Goal: Participate in discussion: Engage in conversation with other users on a specific topic

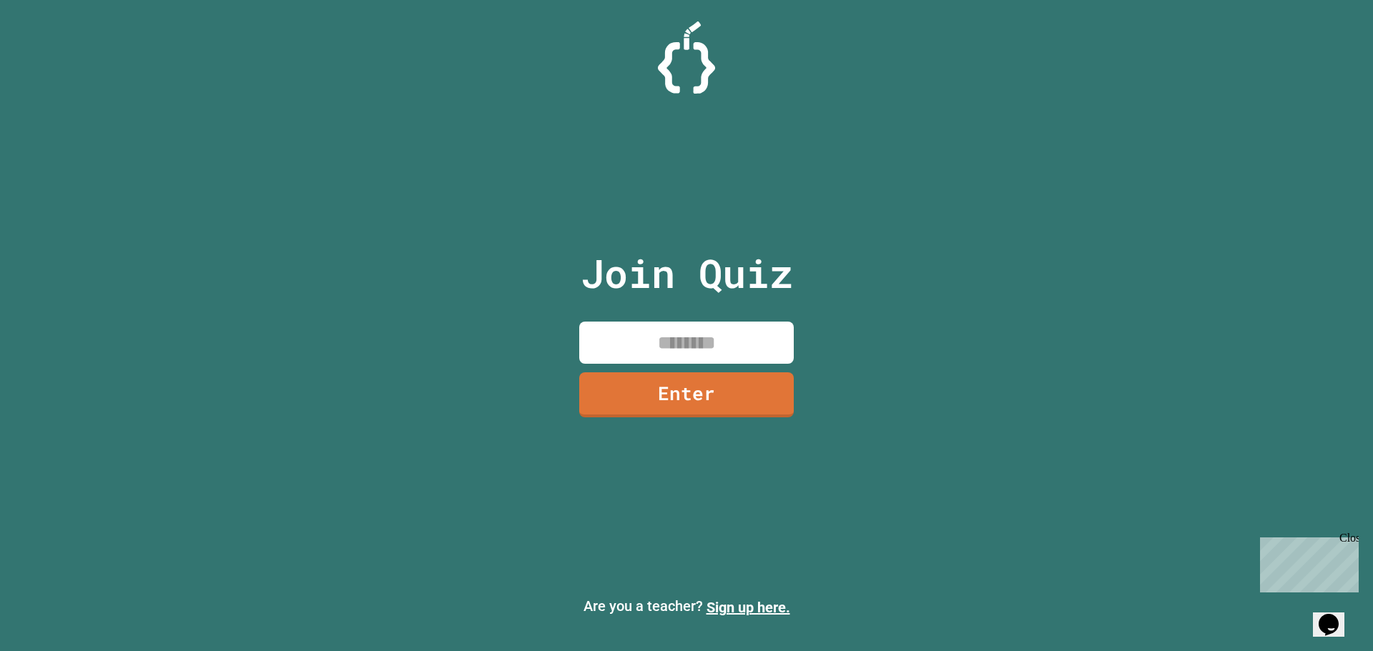
click at [649, 345] on input at bounding box center [686, 343] width 215 height 42
type input "********"
click at [668, 385] on link "Enter" at bounding box center [686, 392] width 194 height 47
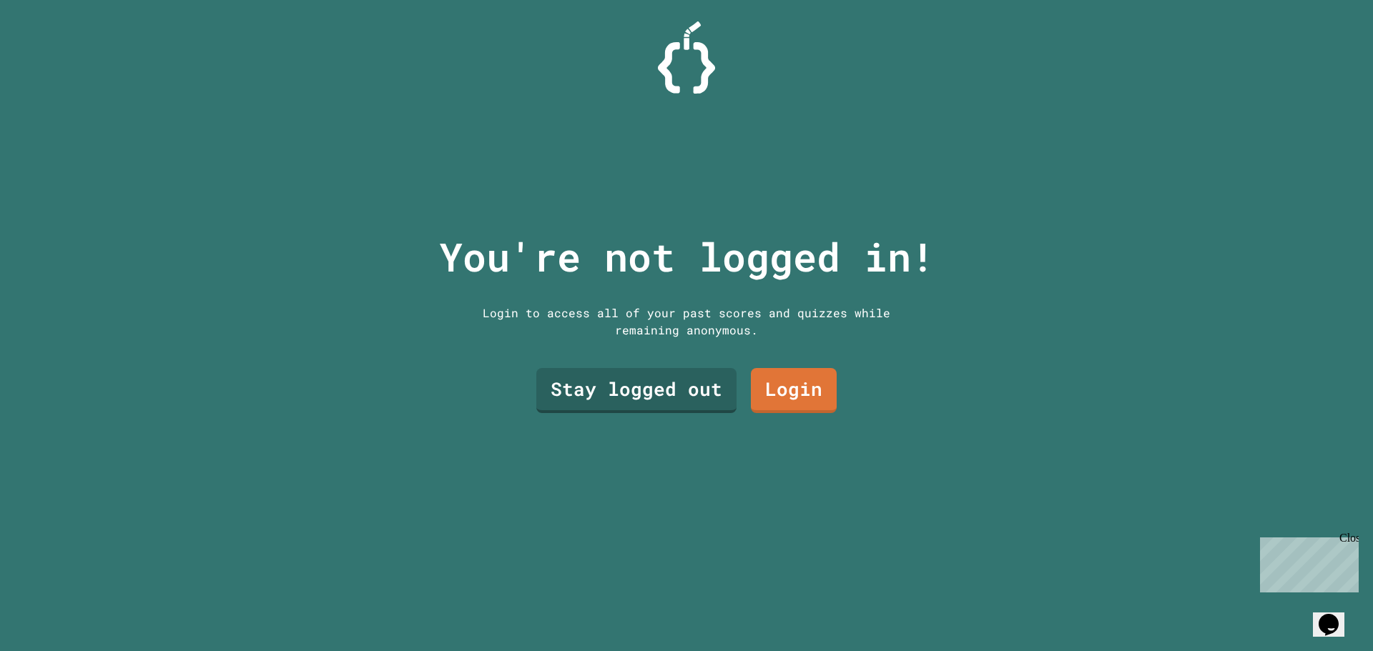
drag, startPoint x: 697, startPoint y: 332, endPoint x: 694, endPoint y: 339, distance: 7.7
click at [696, 332] on div "Login to access all of your past scores and quizzes while remaining anonymous." at bounding box center [686, 322] width 429 height 34
click at [684, 374] on link "Stay logged out" at bounding box center [635, 391] width 199 height 45
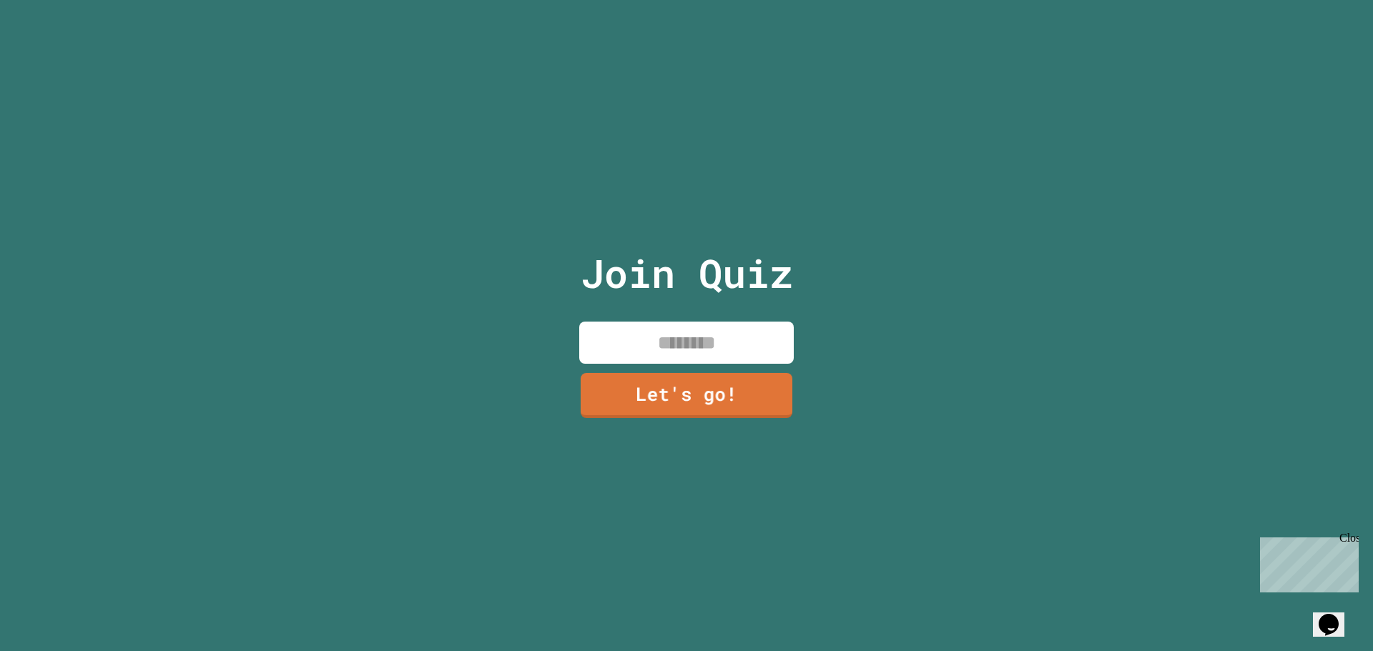
drag, startPoint x: 687, startPoint y: 341, endPoint x: 705, endPoint y: 341, distance: 17.9
click at [694, 341] on input at bounding box center [686, 343] width 215 height 42
type input "*******"
click at [670, 394] on link "Let's go!" at bounding box center [686, 394] width 217 height 46
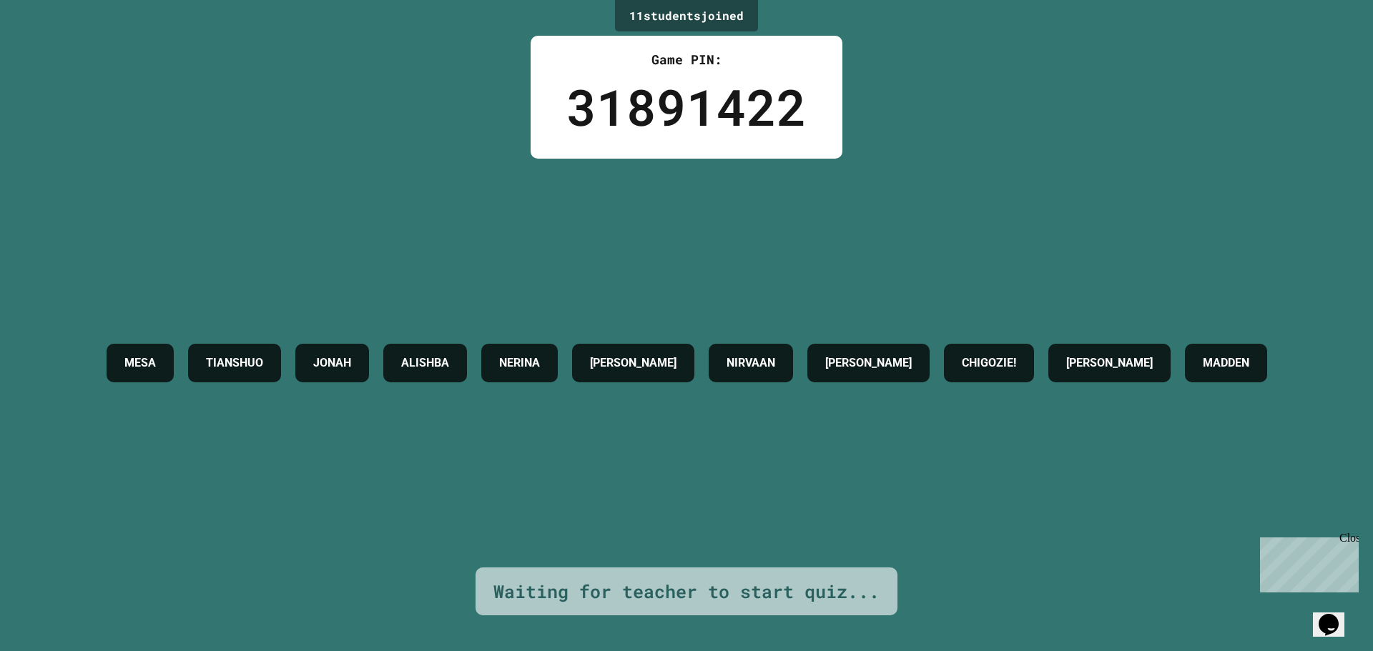
click at [540, 355] on h4 "NERINA" at bounding box center [519, 363] width 41 height 17
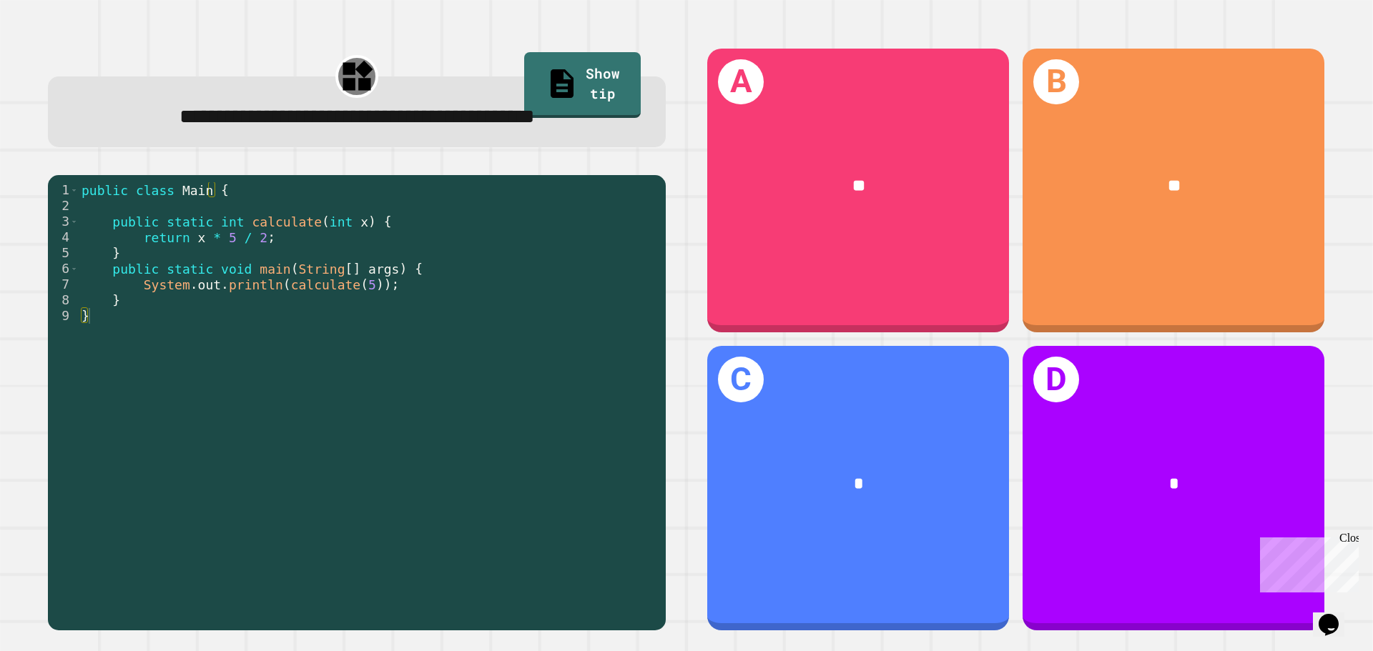
click at [779, 472] on div "*" at bounding box center [858, 485] width 235 height 26
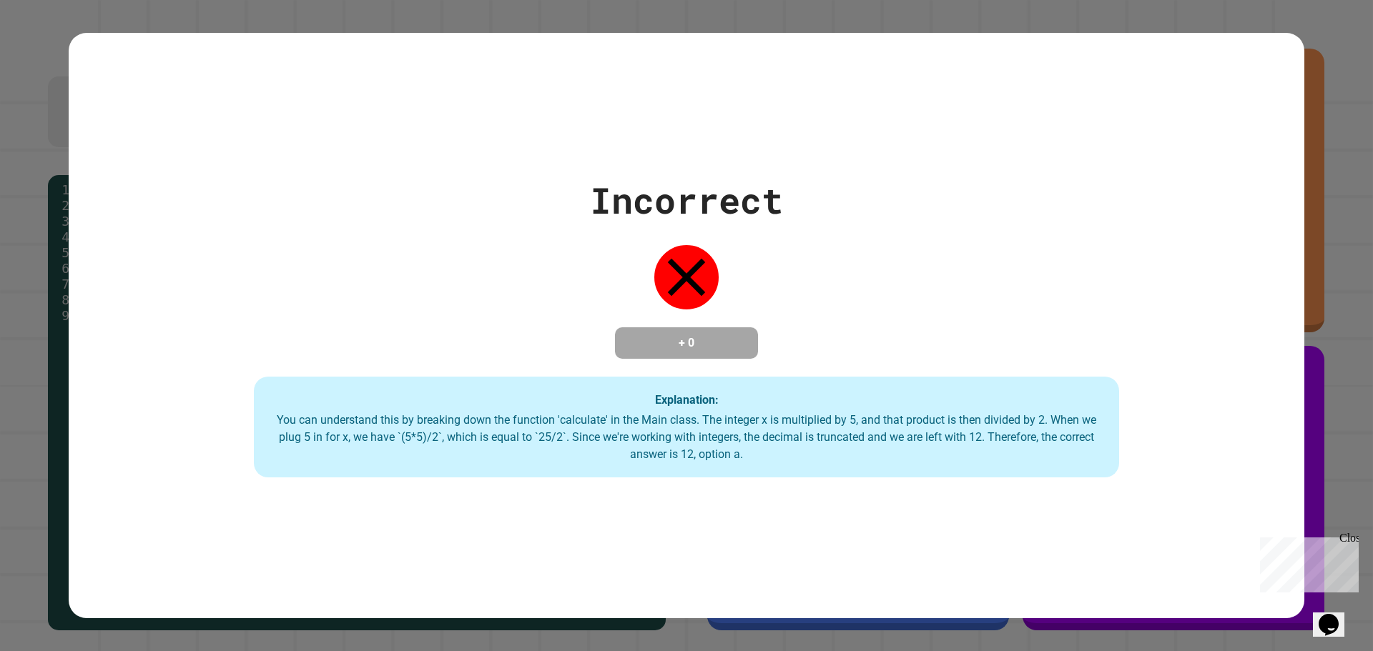
click at [766, 463] on div "You can understand this by breaking down the function 'calculate' in the Main c…" at bounding box center [686, 437] width 837 height 51
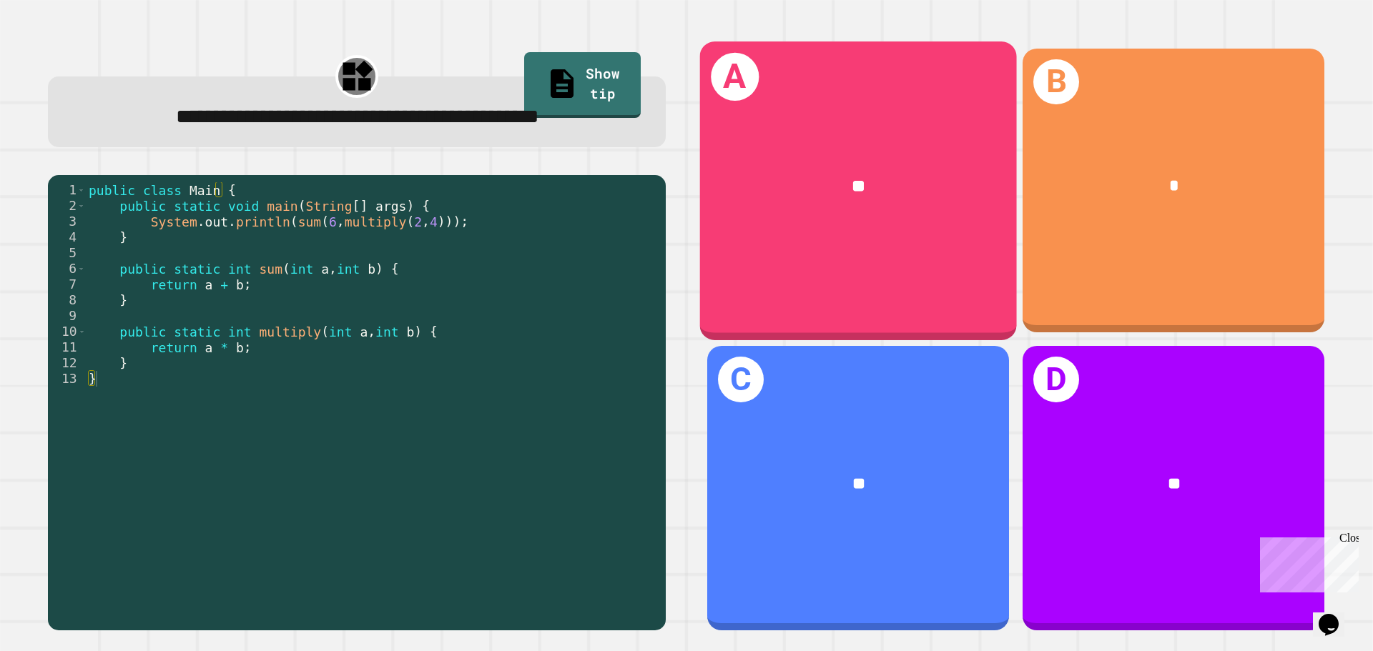
click at [875, 184] on div "**" at bounding box center [858, 186] width 247 height 26
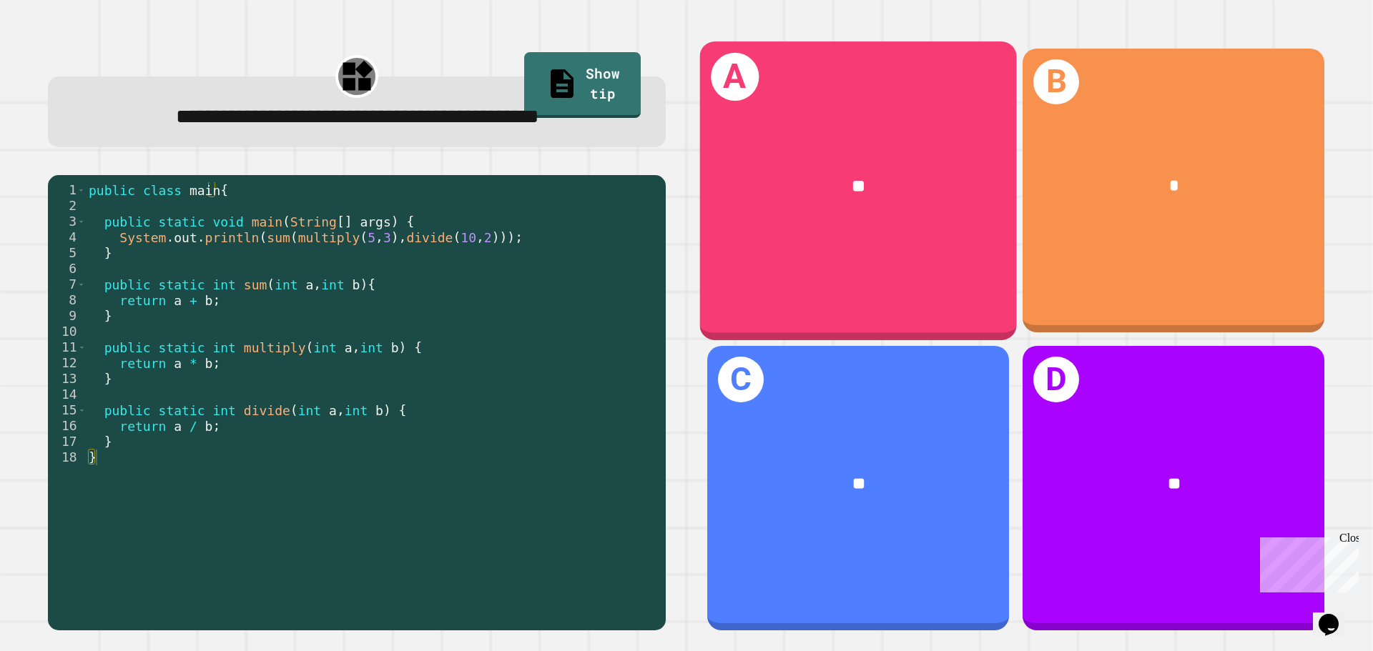
click at [894, 87] on div "A **" at bounding box center [858, 190] width 317 height 298
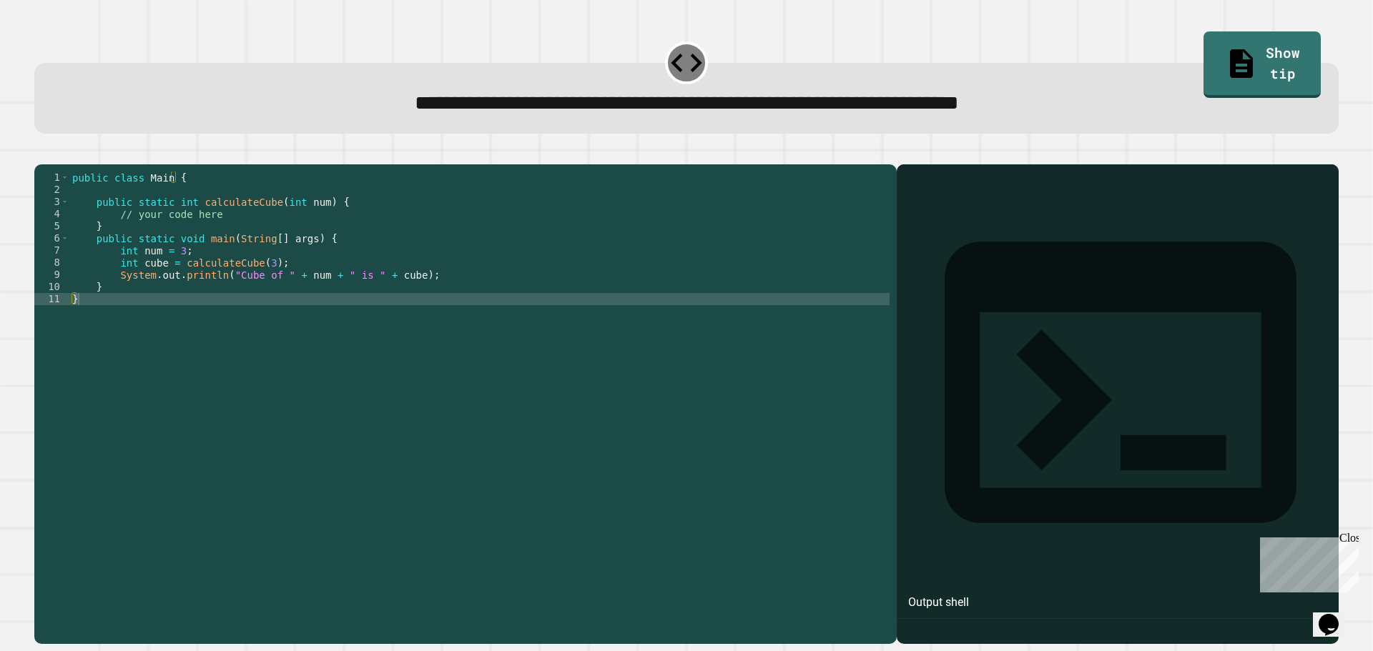
click at [570, 341] on div "public class Main { public static int calculateCube ( int num ) { // your code …" at bounding box center [479, 391] width 820 height 438
click at [561, 324] on div "public class Main { public static int calculateCube ( int num ) { // your code …" at bounding box center [479, 391] width 820 height 438
click at [557, 320] on div "public class Main { public static int calculateCube ( int num ) { // your code …" at bounding box center [479, 391] width 820 height 438
click at [541, 326] on div "public class Main { public static int calculateCube ( int num ) { // your code …" at bounding box center [479, 391] width 820 height 438
click at [541, 317] on div "public class Main { public static int calculateCube ( int num ) { // your code …" at bounding box center [479, 391] width 820 height 438
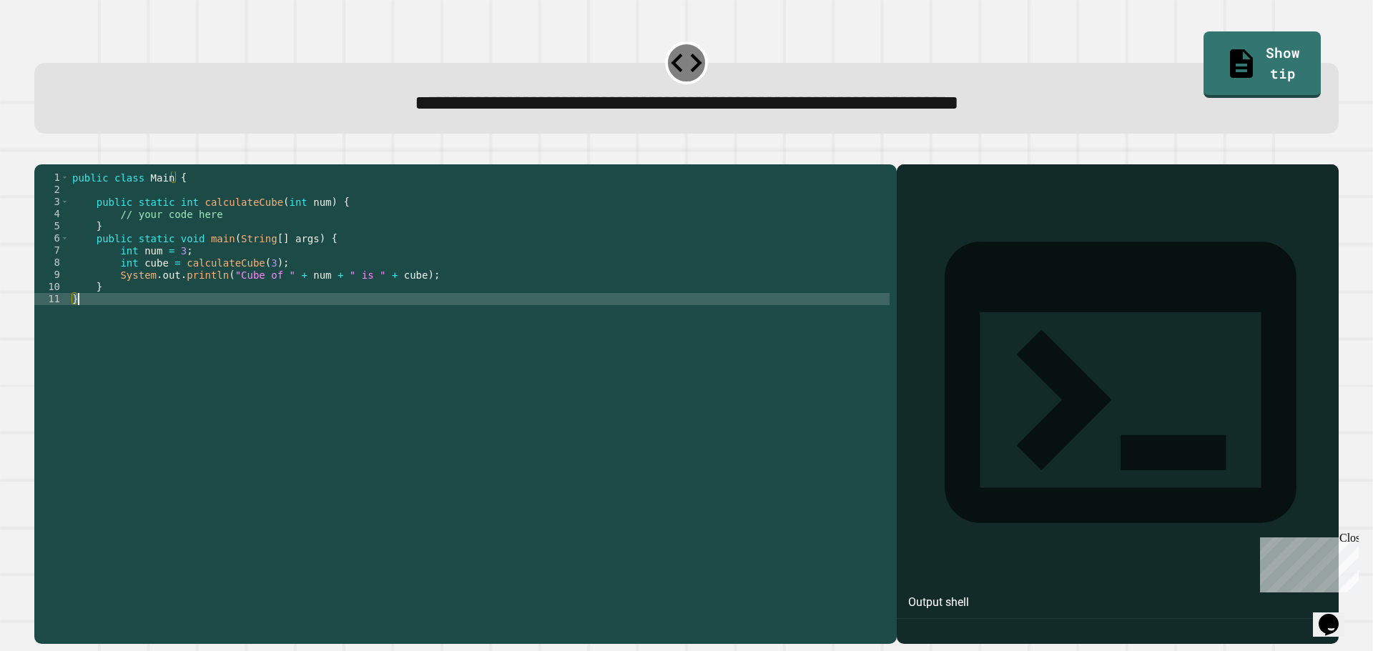
click at [543, 320] on div "public class Main { public static int calculateCube ( int num ) { // your code …" at bounding box center [479, 391] width 820 height 438
click at [528, 290] on div "public class Main { public static int calculateCube ( int num ) { // your code …" at bounding box center [479, 391] width 820 height 438
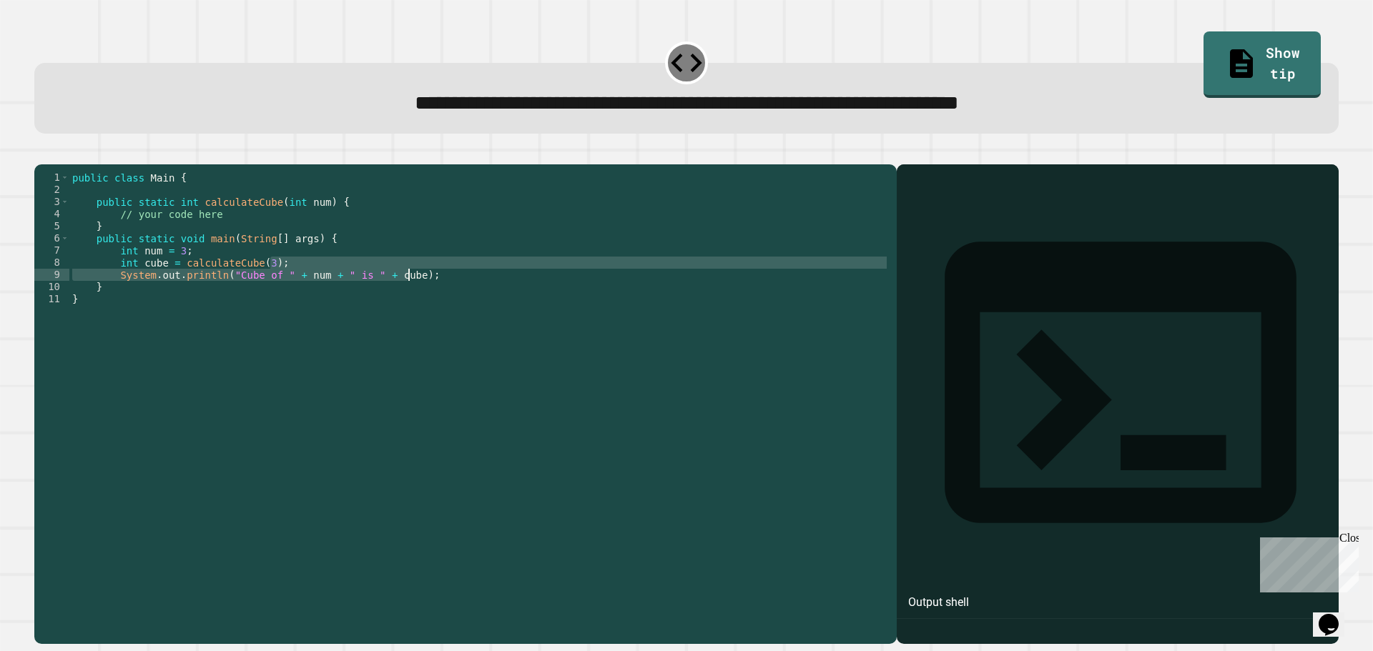
click at [287, 226] on div "public class Main { public static int calculateCube ( int num ) { // your code …" at bounding box center [479, 391] width 820 height 438
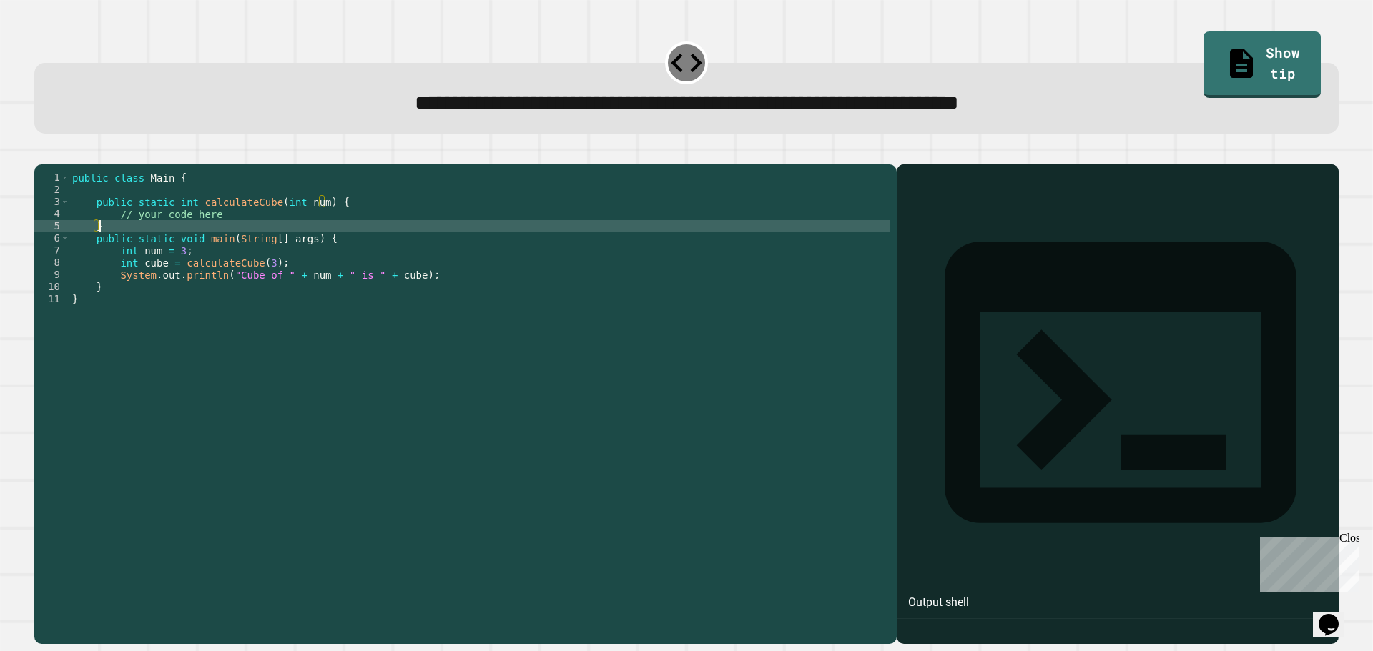
click at [288, 242] on div "public class Main { public static int calculateCube ( int num ) { // your code …" at bounding box center [479, 391] width 820 height 438
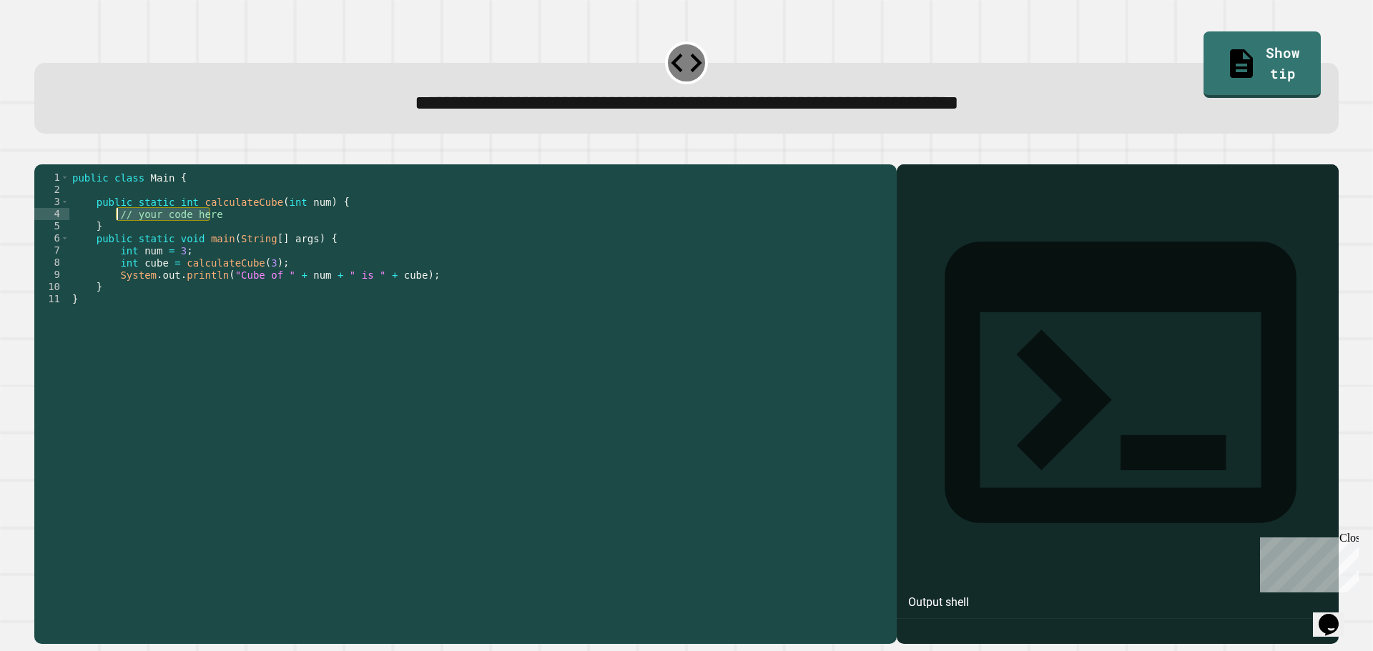
drag, startPoint x: 282, startPoint y: 232, endPoint x: 116, endPoint y: 235, distance: 166.6
click at [116, 235] on div "public class Main { public static int calculateCube ( int num ) { // your code …" at bounding box center [479, 391] width 820 height 438
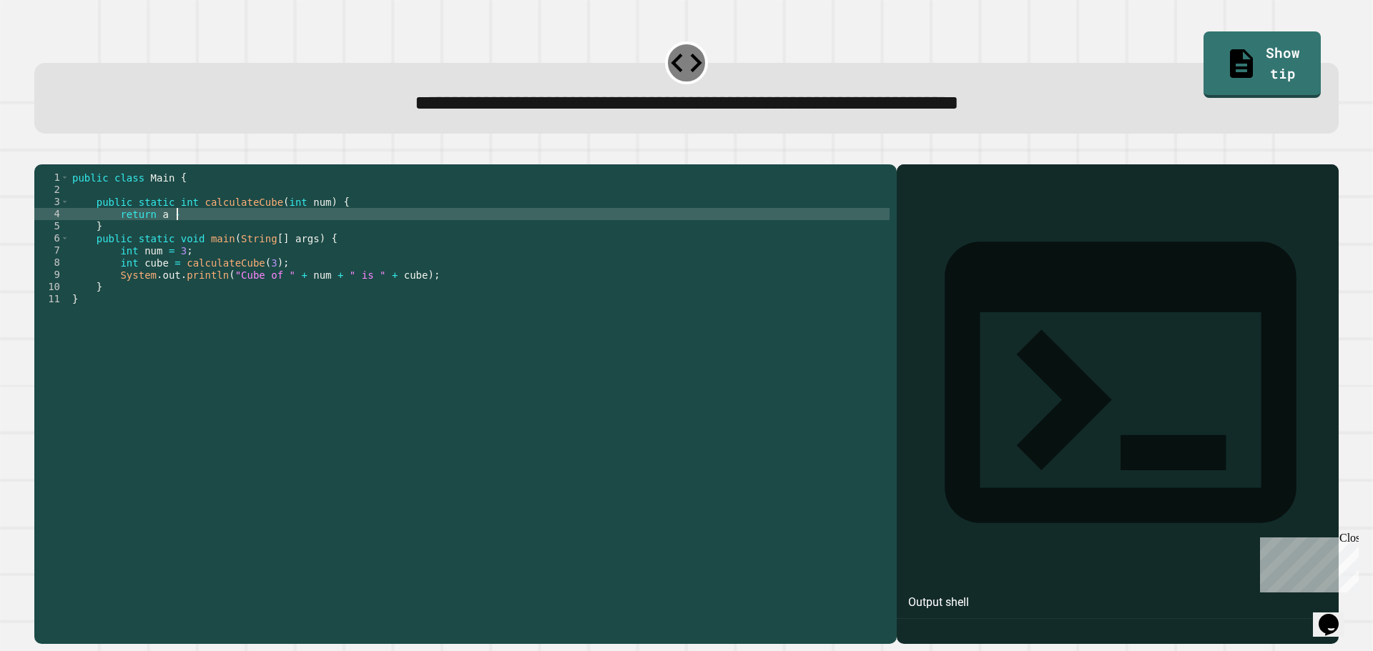
scroll to position [0, 7]
drag, startPoint x: 345, startPoint y: 134, endPoint x: 240, endPoint y: 240, distance: 148.6
click at [240, 240] on div "public class Main { public static int calculateCube ( int num ) { return a - b …" at bounding box center [479, 391] width 820 height 438
click at [41, 153] on icon "button" at bounding box center [41, 153] width 0 height 0
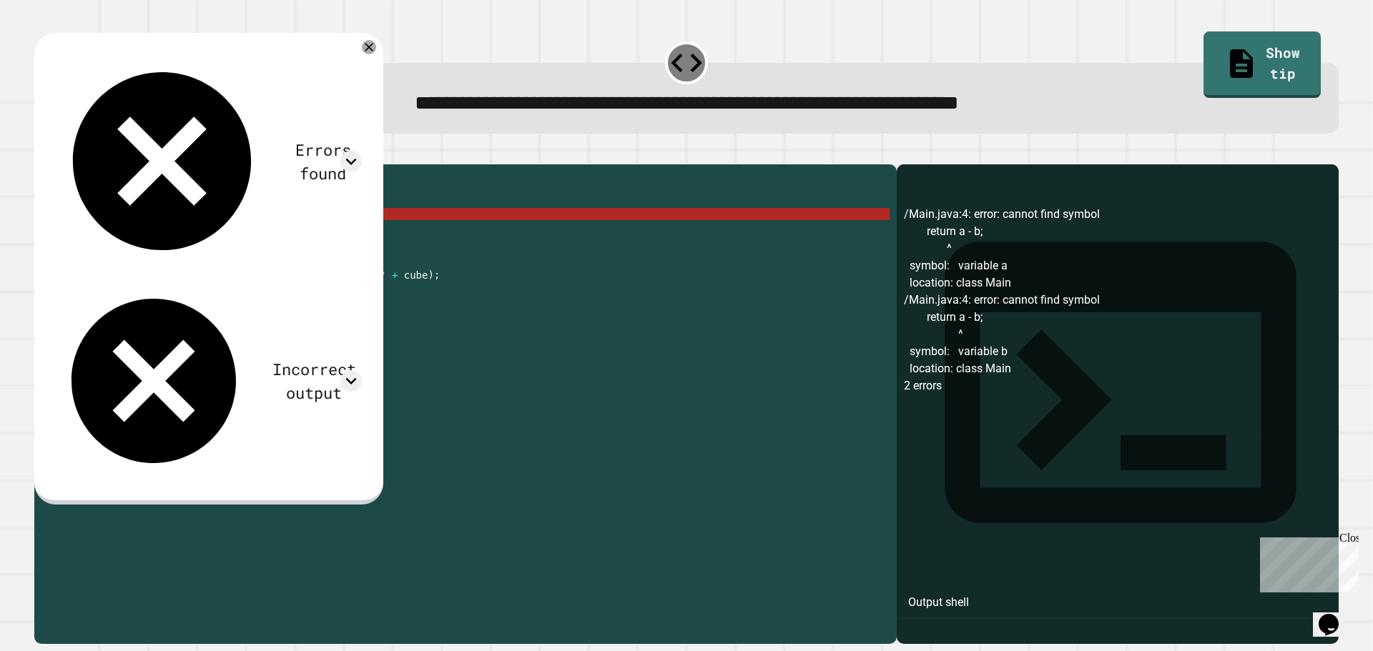
click at [236, 237] on div "public class Main { public static int calculateCube ( int num ) { return a - b …" at bounding box center [479, 391] width 820 height 438
click at [374, 52] on icon at bounding box center [369, 47] width 10 height 10
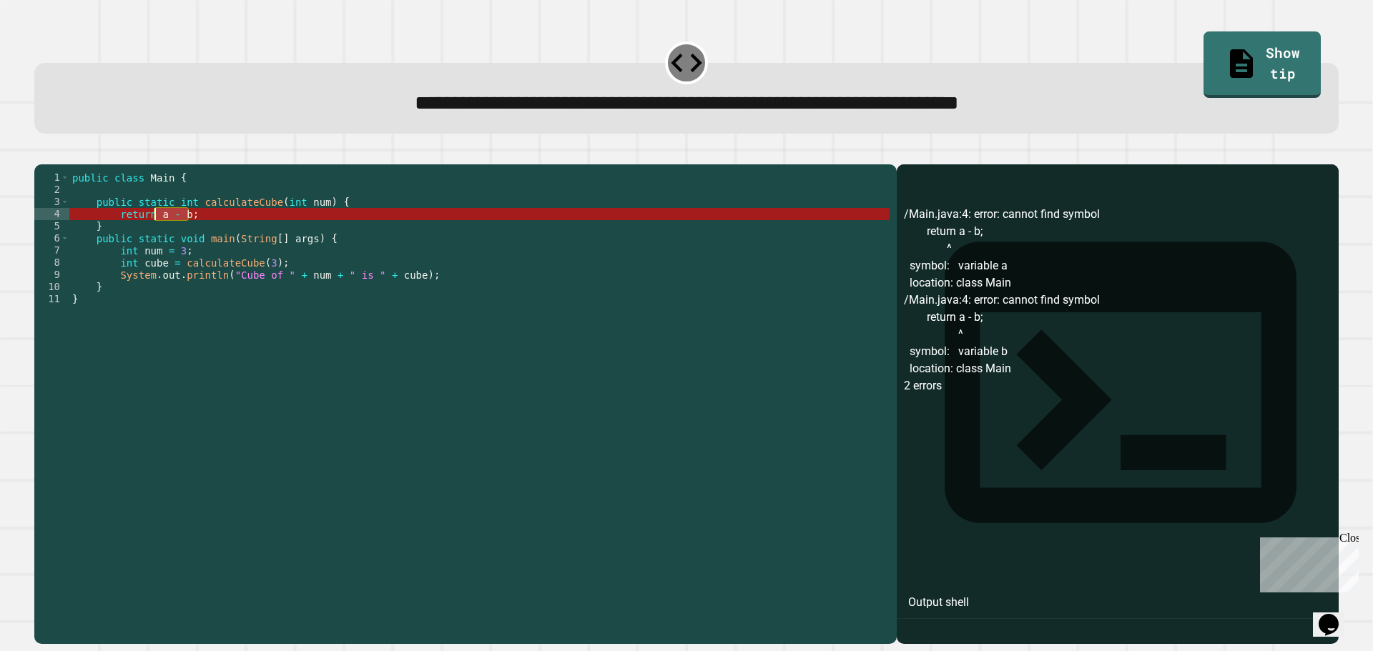
drag, startPoint x: 204, startPoint y: 240, endPoint x: 156, endPoint y: 235, distance: 48.9
click at [155, 237] on div "public class Main { public static int calculateCube ( int num ) { return a - b …" at bounding box center [479, 391] width 820 height 438
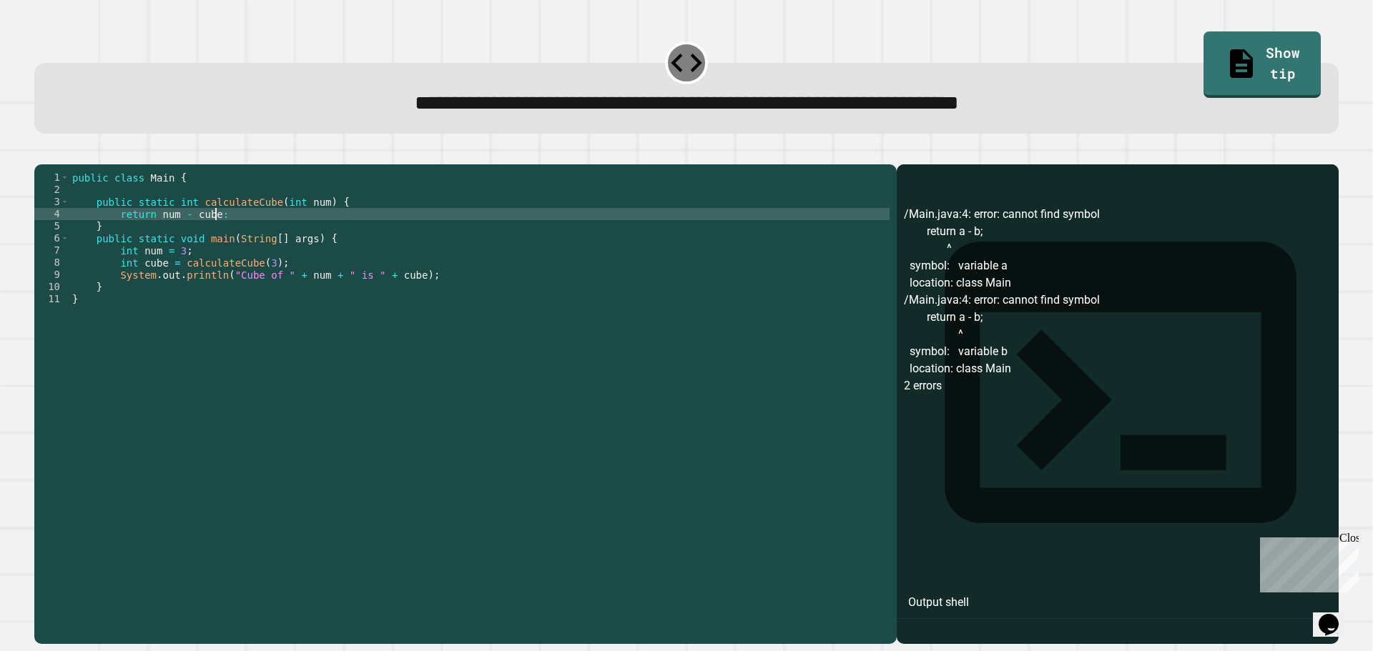
scroll to position [0, 9]
click at [55, 165] on icon "button" at bounding box center [51, 162] width 8 height 10
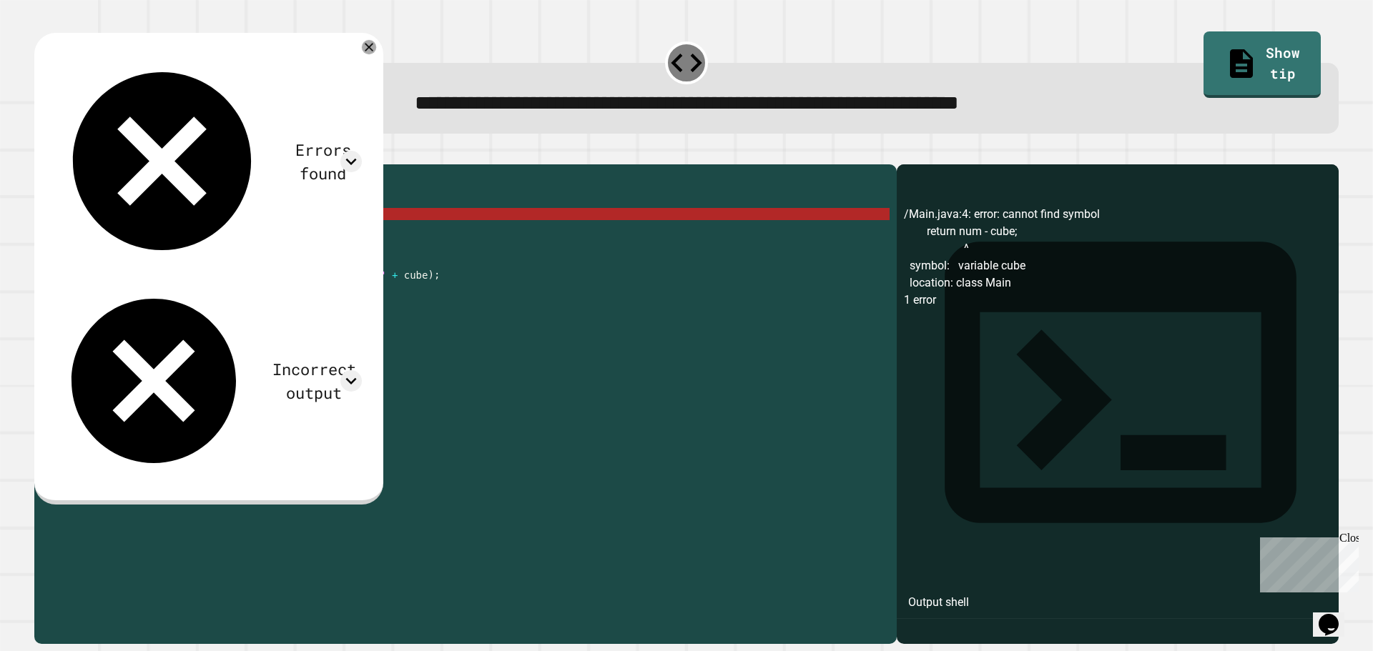
click at [376, 48] on div at bounding box center [369, 47] width 14 height 14
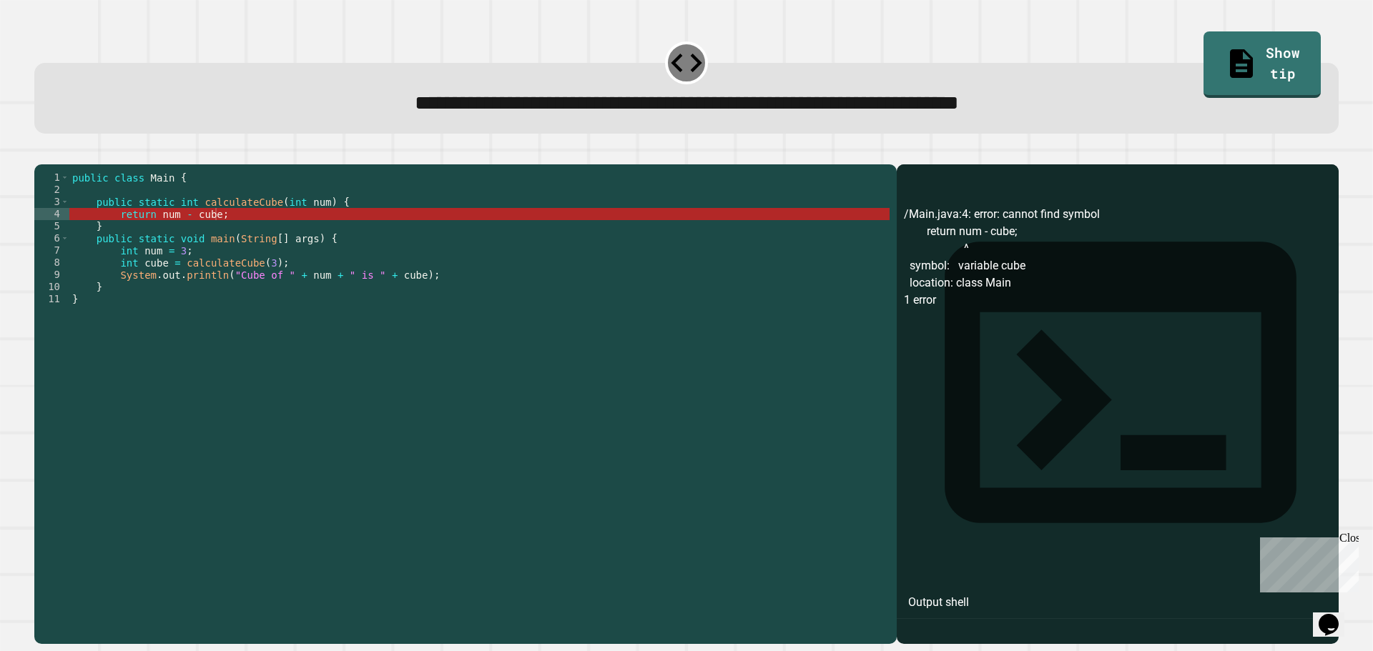
click at [332, 255] on div "public class Main { public static int calculateCube ( int num ) { return num - …" at bounding box center [479, 391] width 820 height 438
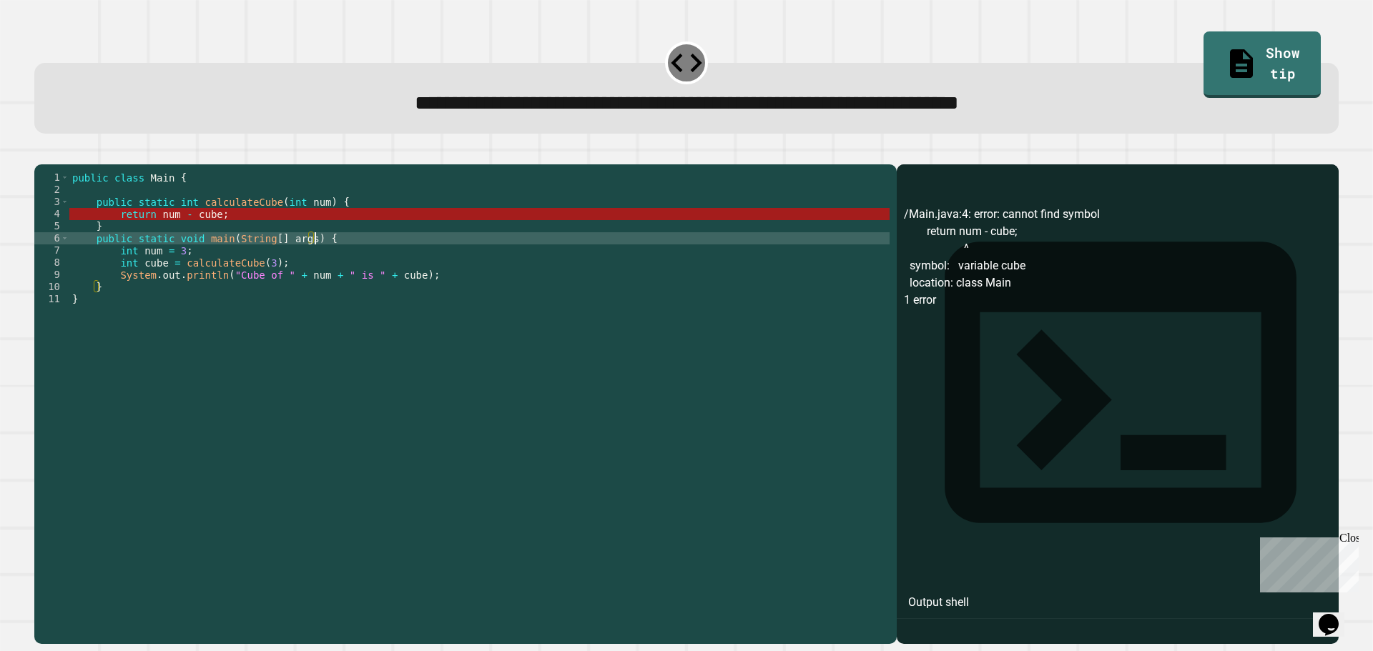
click at [214, 228] on div "public class Main { public static int calculateCube ( int num ) { return num - …" at bounding box center [479, 391] width 820 height 438
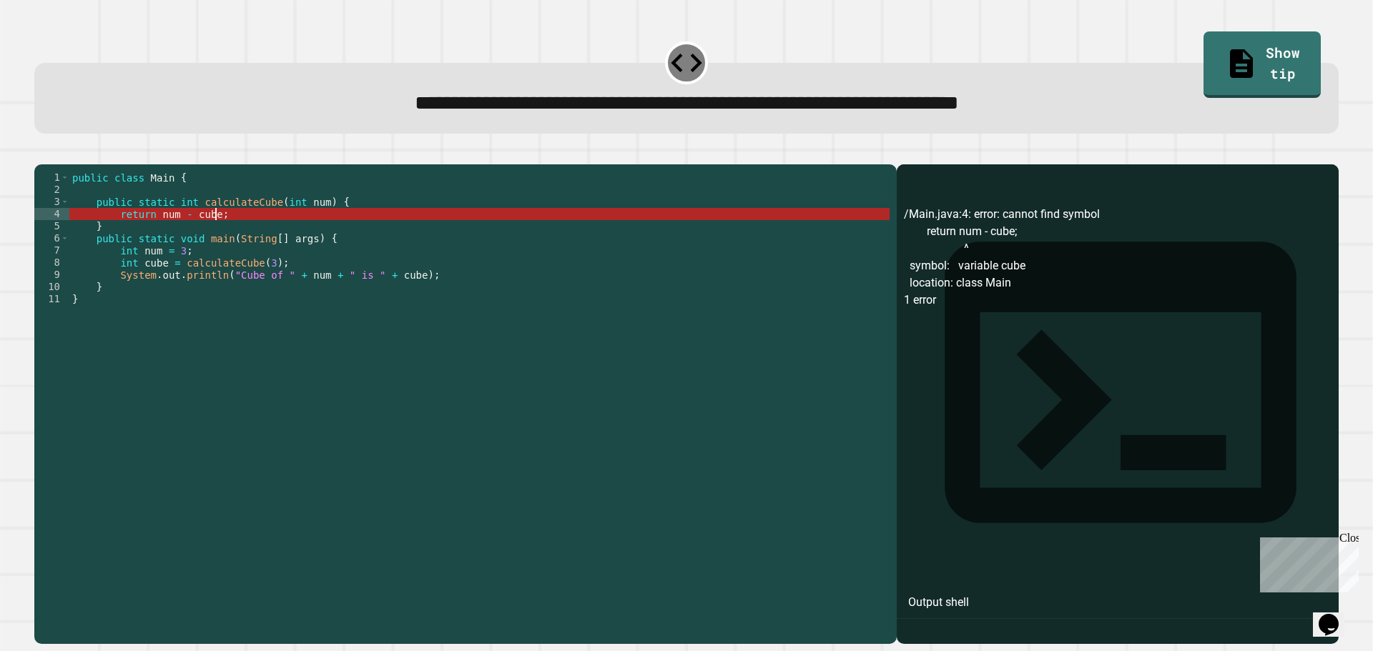
click at [220, 236] on div "public class Main { public static int calculateCube ( int num ) { return num - …" at bounding box center [479, 391] width 820 height 438
drag, startPoint x: 220, startPoint y: 236, endPoint x: 157, endPoint y: 237, distance: 62.2
click at [157, 237] on div "public class Main { public static int calculateCube ( int num ) { return num - …" at bounding box center [479, 391] width 820 height 438
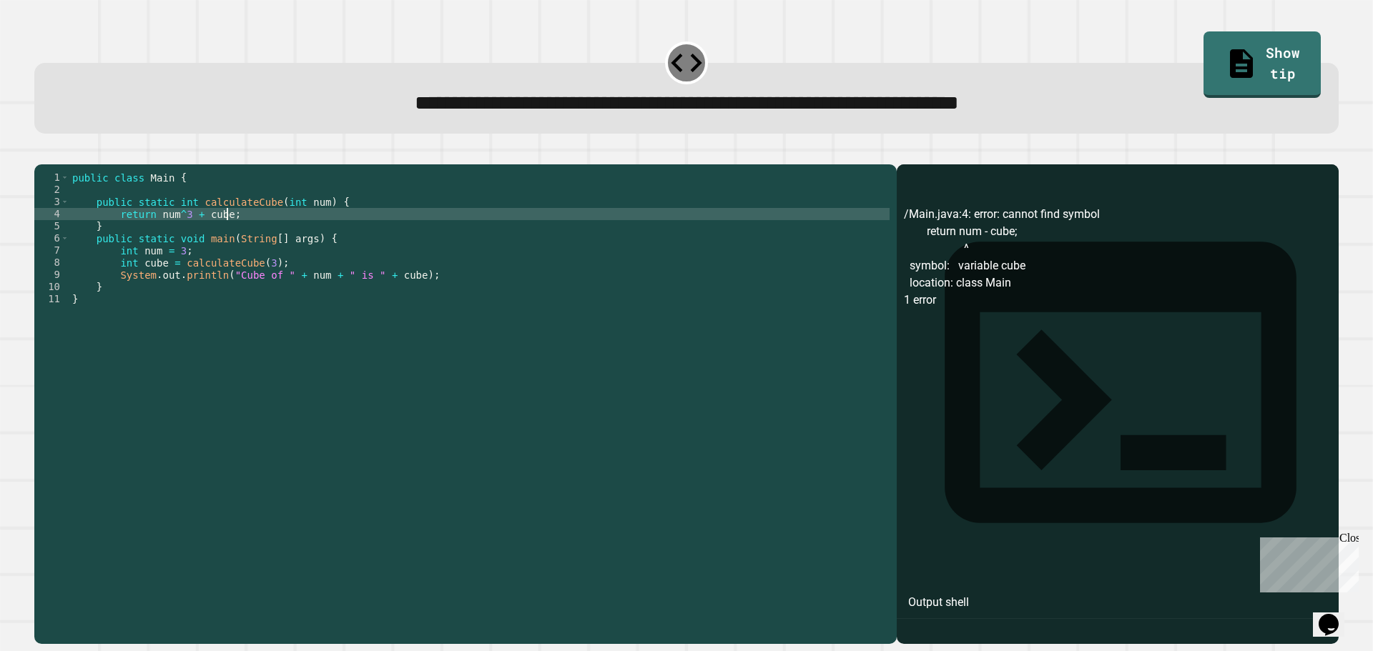
scroll to position [0, 10]
click at [41, 153] on button "button" at bounding box center [41, 153] width 0 height 0
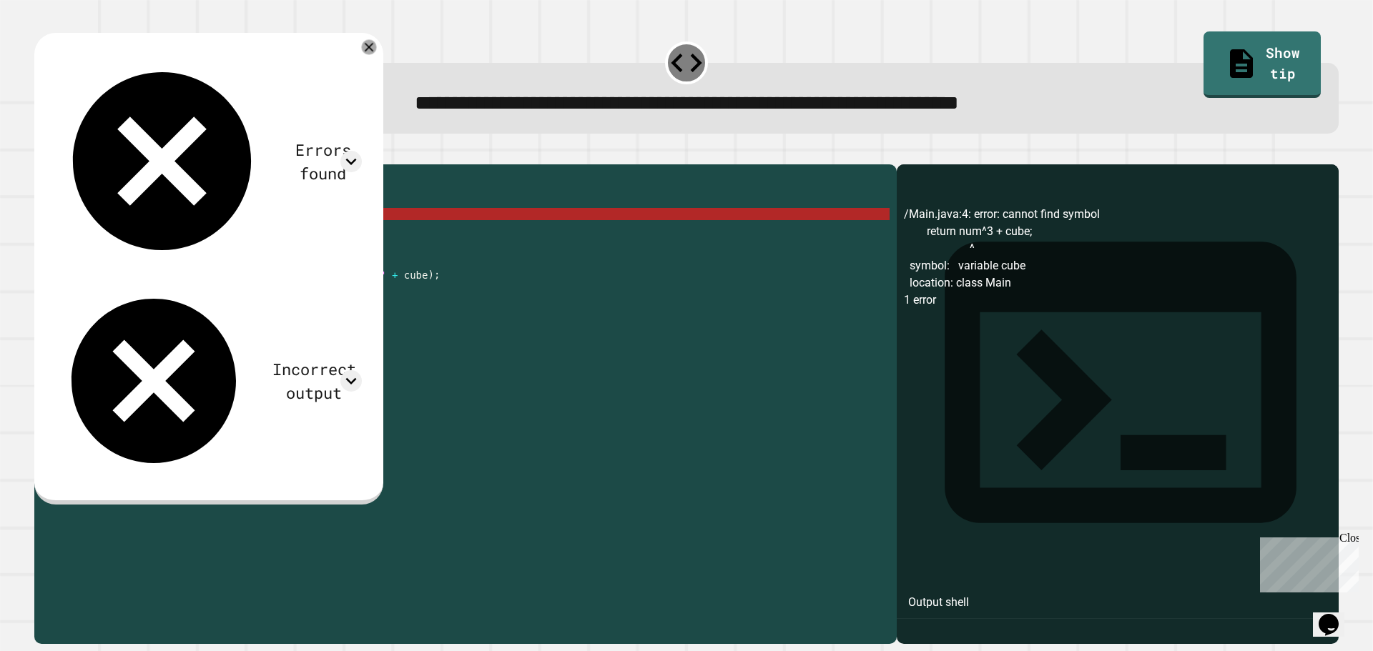
click at [377, 46] on icon at bounding box center [369, 47] width 15 height 15
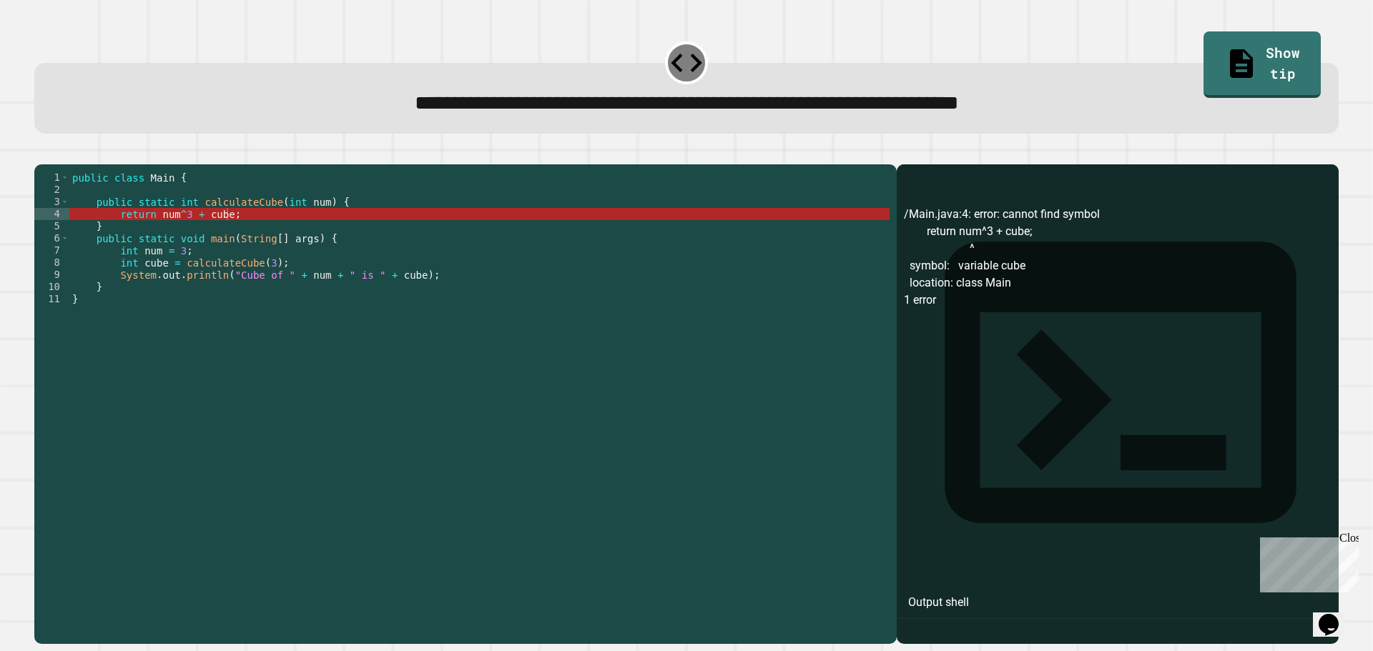
click at [171, 243] on div "public class Main { public static int calculateCube ( int num ) { return num ^ …" at bounding box center [479, 391] width 820 height 438
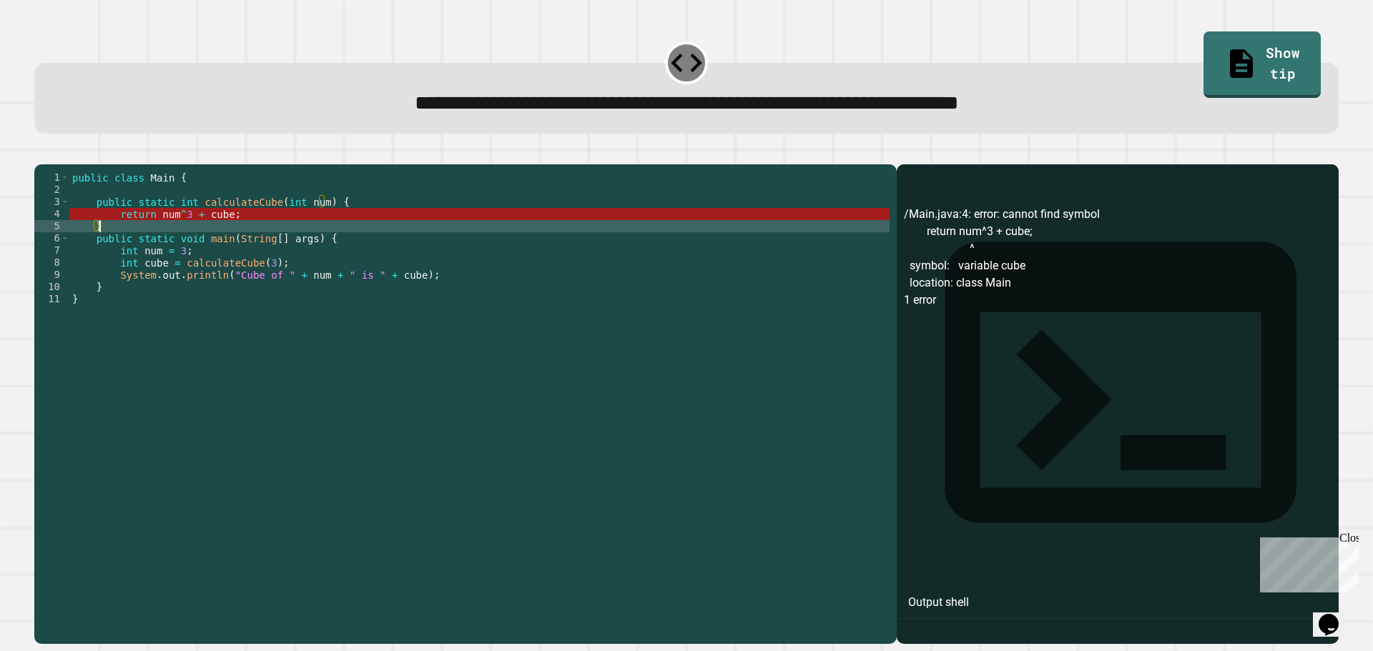
click at [181, 235] on div "public class Main { public static int calculateCube ( int num ) { return num ^ …" at bounding box center [479, 391] width 820 height 438
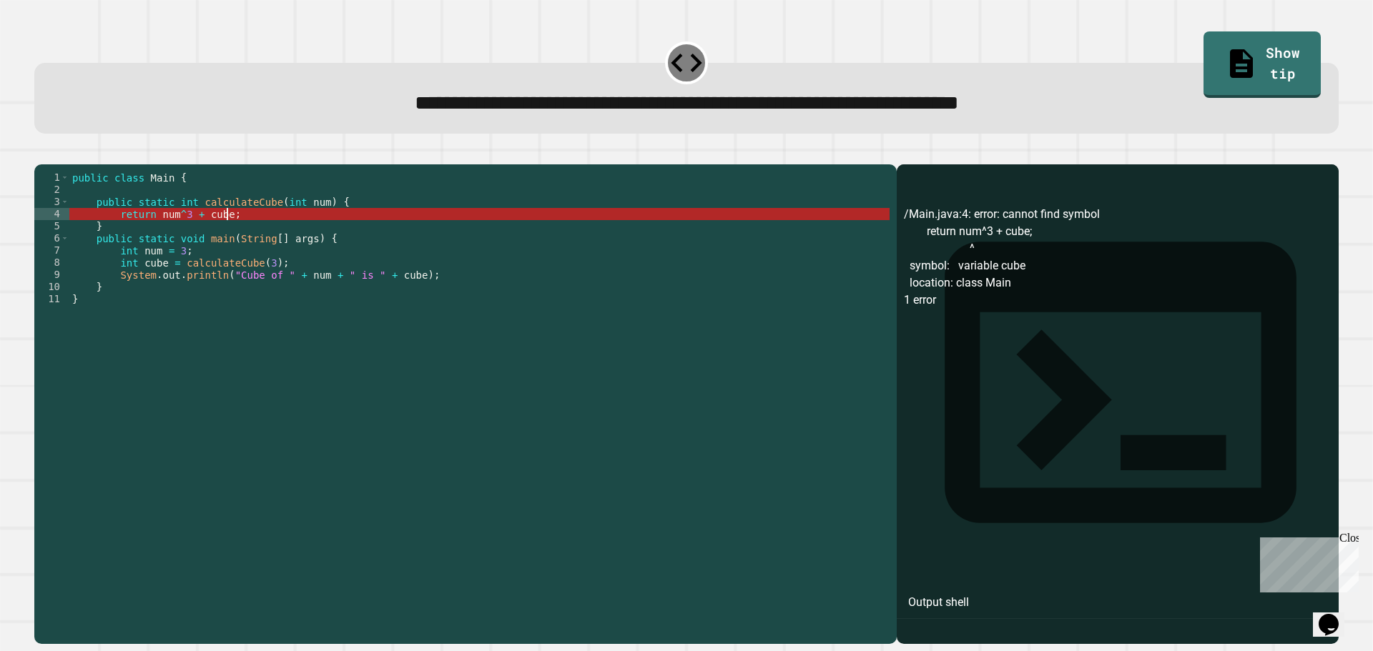
drag, startPoint x: 236, startPoint y: 236, endPoint x: 206, endPoint y: 236, distance: 30.0
click at [220, 237] on div "public class Main { public static int calculateCube ( int num ) { return num ^ …" at bounding box center [479, 391] width 820 height 438
click at [188, 235] on div "public class Main { public static int calculateCube ( int num ) { return num ^ …" at bounding box center [479, 391] width 820 height 438
click at [174, 227] on div "public class Main { public static int calculateCube ( int num ) { return num ^ …" at bounding box center [479, 391] width 820 height 438
click at [182, 241] on div "public class Main { public static int calculateCube ( int num ) { return num ^ …" at bounding box center [479, 391] width 820 height 438
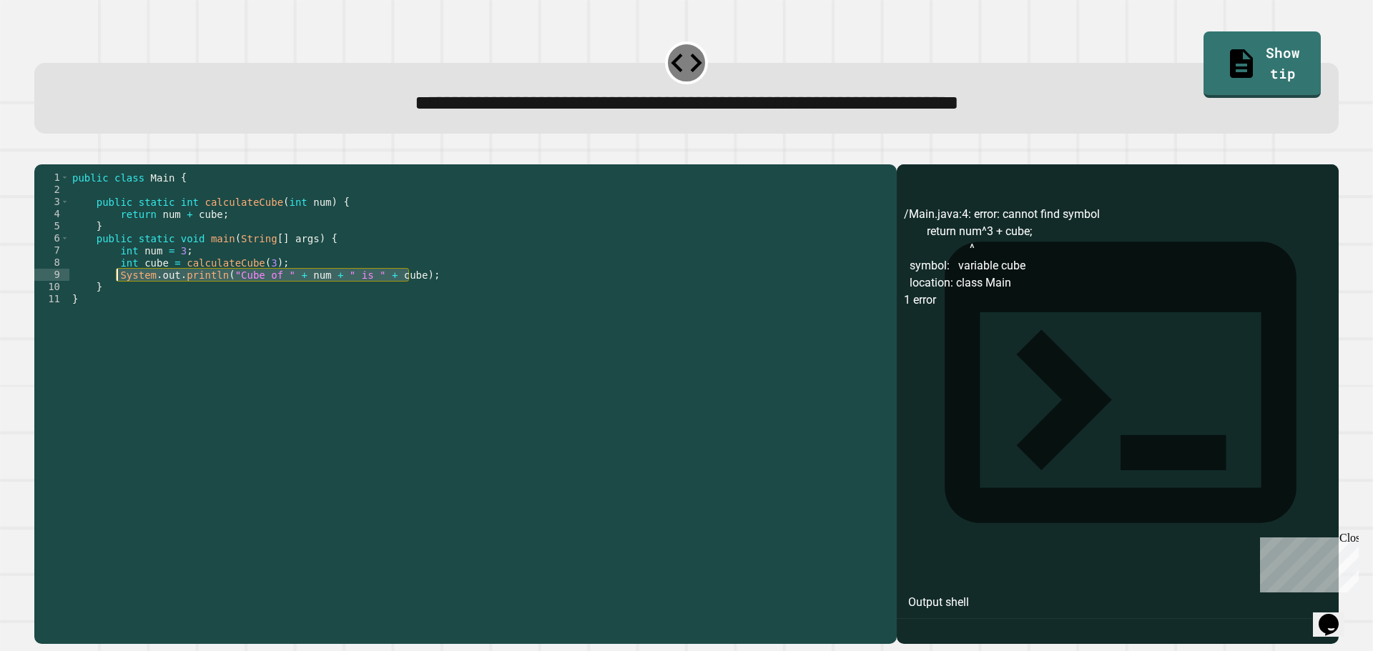
drag, startPoint x: 436, startPoint y: 296, endPoint x: 116, endPoint y: 299, distance: 320.3
click at [116, 299] on div "public class Main { public static int calculateCube ( int num ) { return num + …" at bounding box center [479, 391] width 820 height 438
drag, startPoint x: 240, startPoint y: 235, endPoint x: 116, endPoint y: 234, distance: 123.7
click at [116, 234] on div "public class Main { public static int calculateCube ( int num ) { return num + …" at bounding box center [479, 391] width 820 height 438
paste textarea "**********"
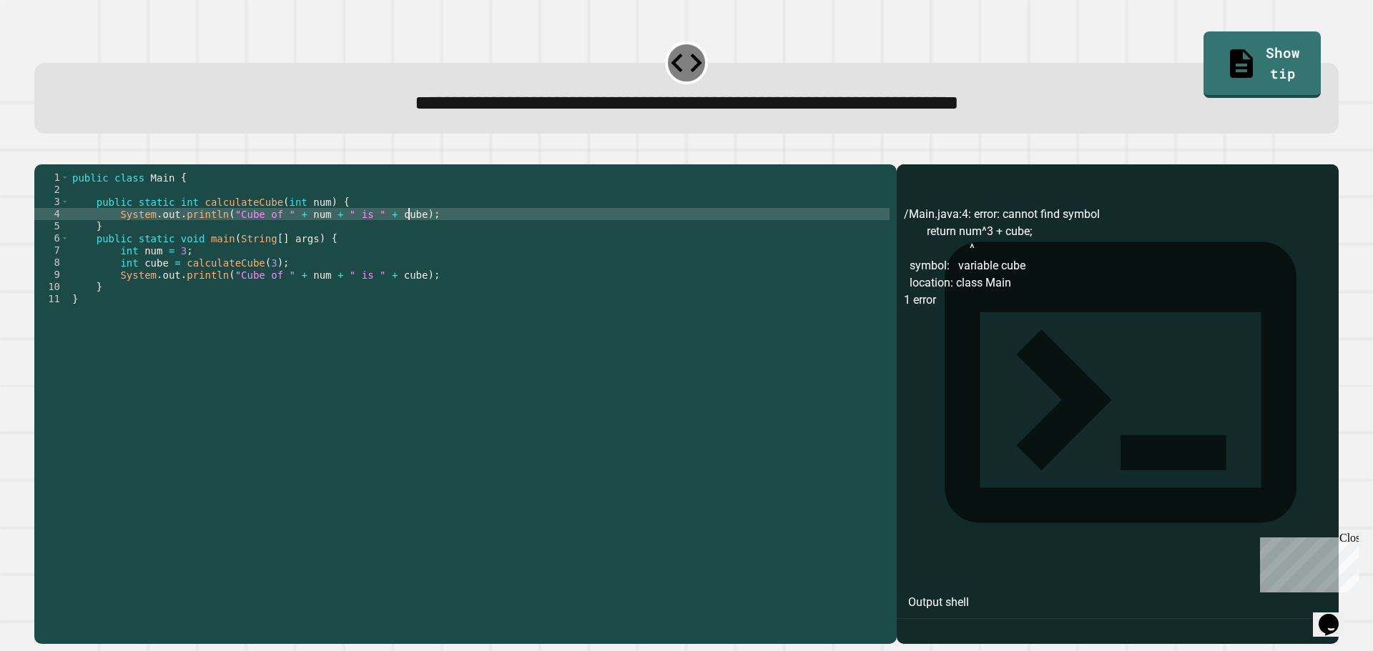
click at [223, 238] on div "public class Main { public static int calculateCube ( int num ) { System . out …" at bounding box center [479, 391] width 820 height 438
click at [225, 236] on div "public class Main { public static int calculateCube ( int num ) { System . out …" at bounding box center [479, 391] width 820 height 438
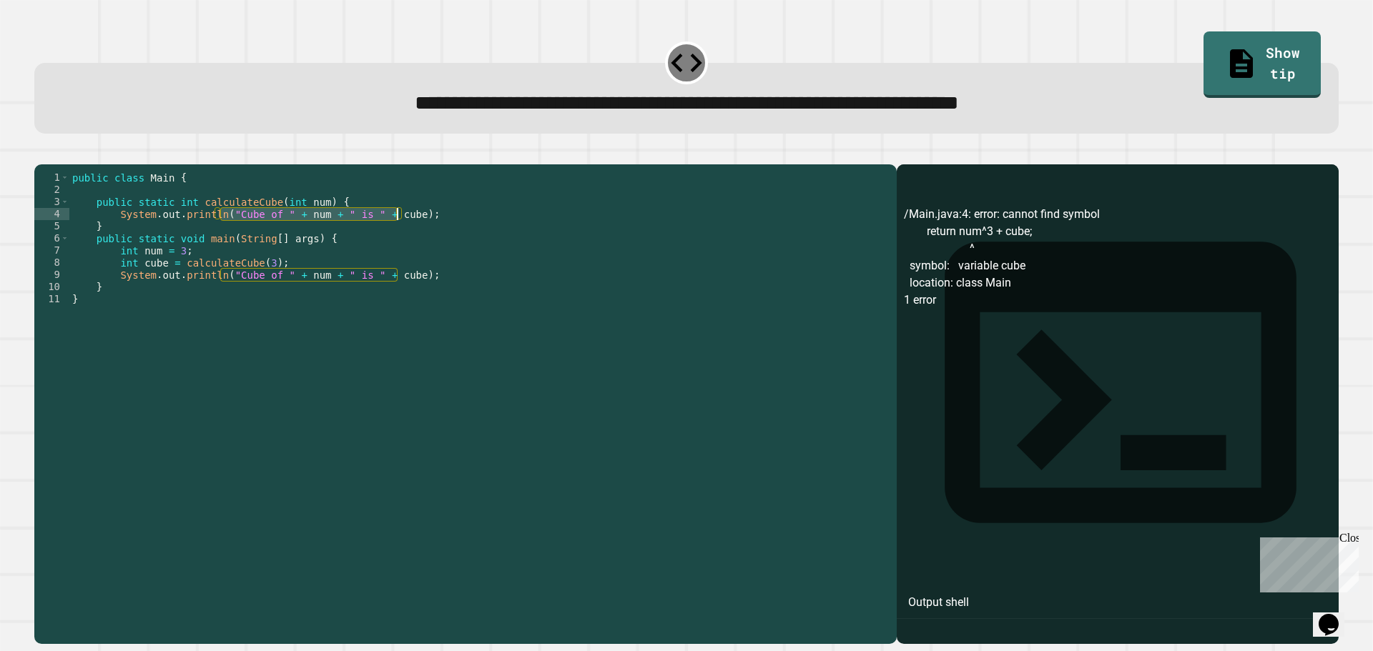
drag, startPoint x: 222, startPoint y: 235, endPoint x: 398, endPoint y: 237, distance: 175.2
click at [398, 237] on div "public class Main { public static int calculateCube ( int num ) { System . out …" at bounding box center [479, 391] width 820 height 438
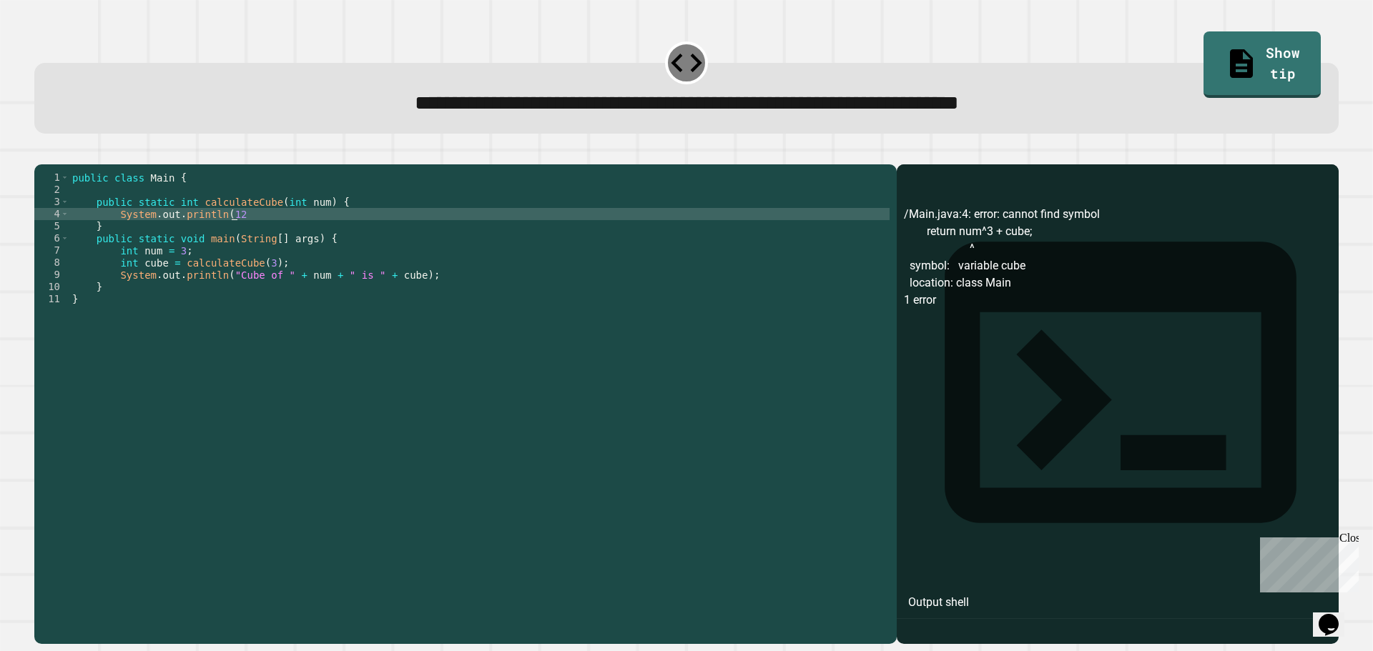
scroll to position [0, 11]
click at [41, 153] on icon "button" at bounding box center [41, 153] width 0 height 0
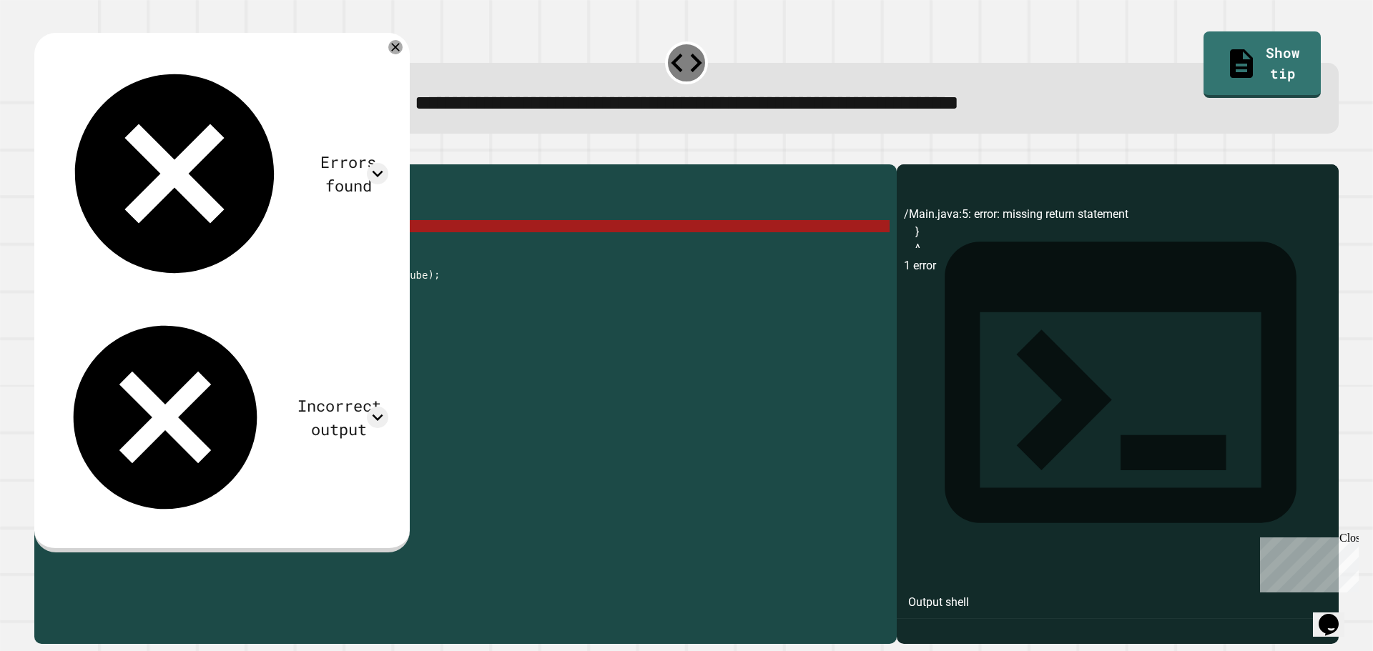
drag, startPoint x: 217, startPoint y: 237, endPoint x: 117, endPoint y: 232, distance: 100.2
click at [117, 232] on div "public class Main { public static int calculateCube ( int num ) { System . out …" at bounding box center [479, 391] width 820 height 438
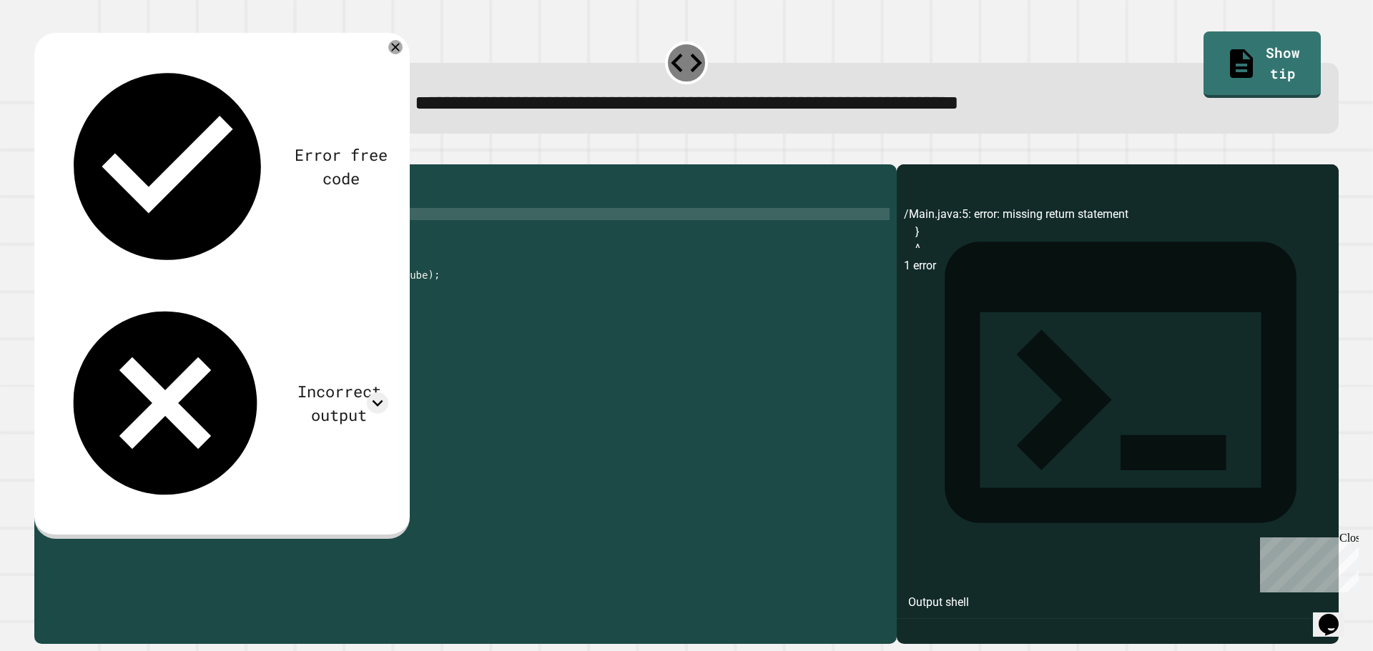
scroll to position [0, 6]
click at [41, 153] on icon "button" at bounding box center [41, 153] width 0 height 0
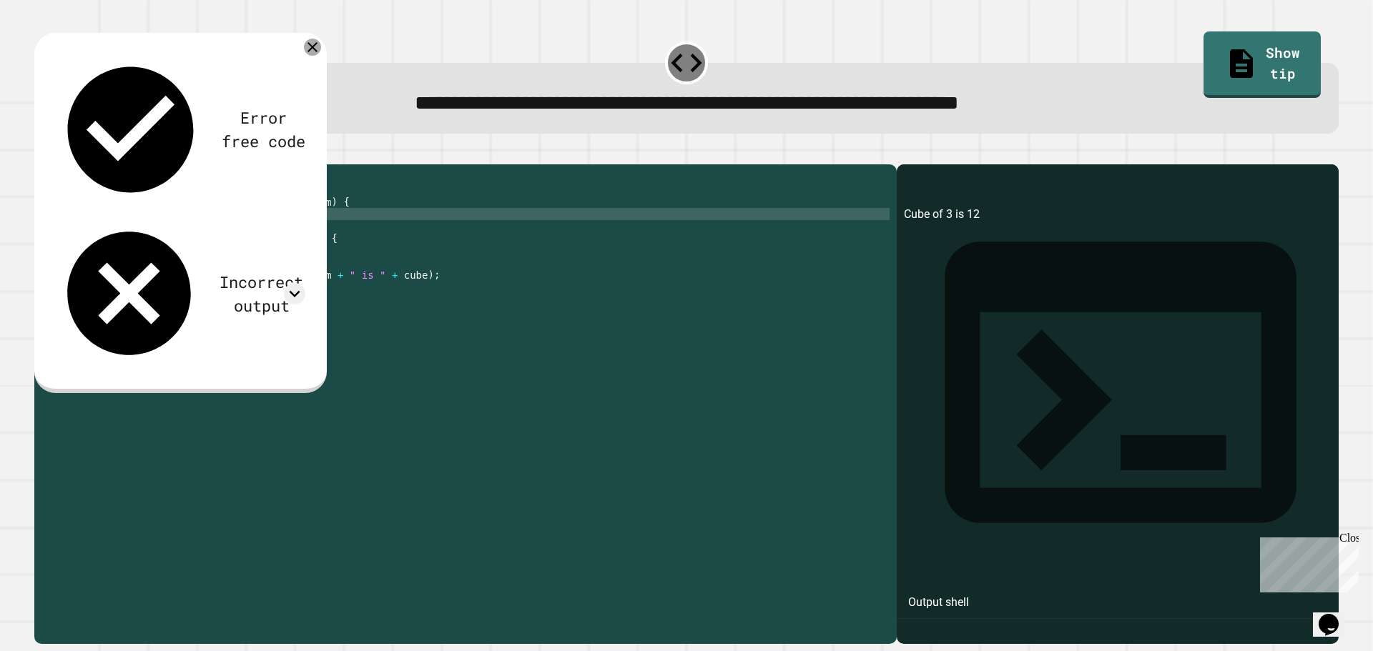
click at [311, 46] on icon at bounding box center [312, 47] width 17 height 17
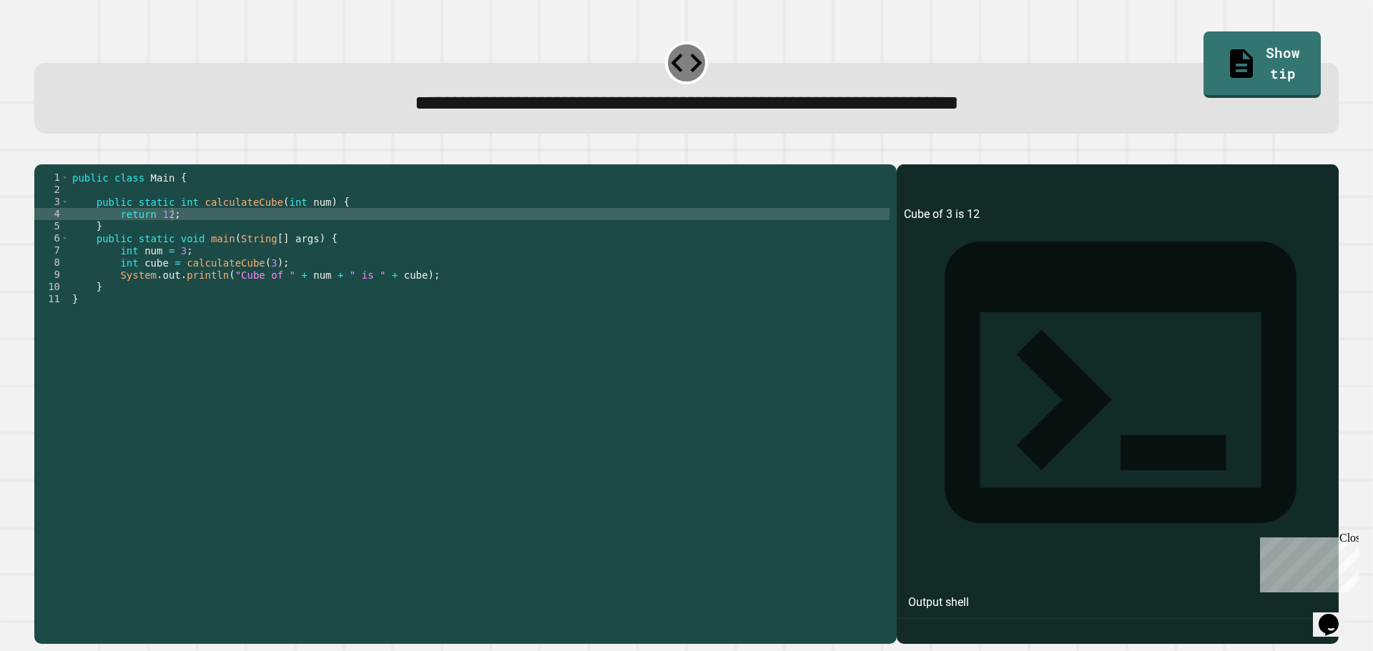
click at [164, 235] on div "public class Main { public static int calculateCube ( int num ) { return 12 ; }…" at bounding box center [479, 391] width 820 height 438
type textarea "*********"
click at [50, 192] on div "********* 1 2 3 4 5 6 7 8 9 10 11 public class Main { public static int calcula…" at bounding box center [461, 378] width 855 height 413
click at [41, 153] on icon "button" at bounding box center [41, 153] width 0 height 0
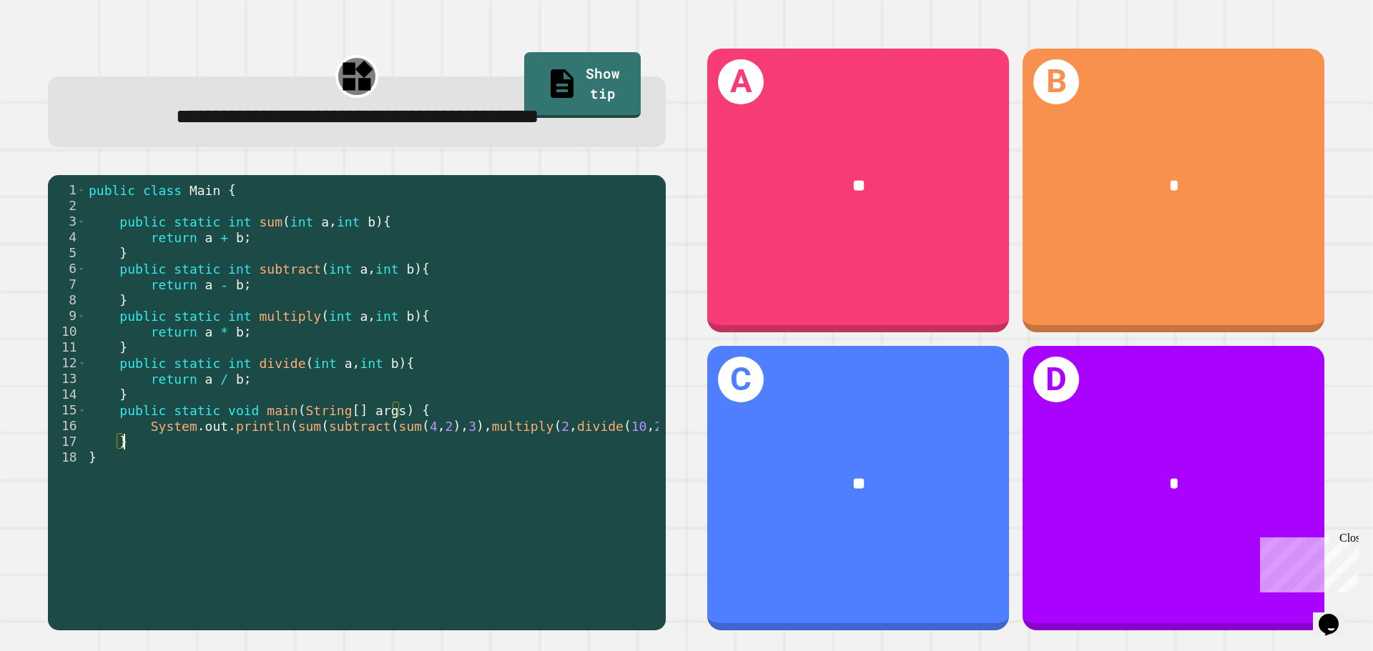
click at [440, 474] on div "public class Main { public static int sum ( int a , int b ) { return a + b ; } …" at bounding box center [386, 378] width 600 height 393
click at [456, 467] on div "public class Main { public static int sum ( int a , int b ) { return a + b ; } …" at bounding box center [386, 378] width 600 height 393
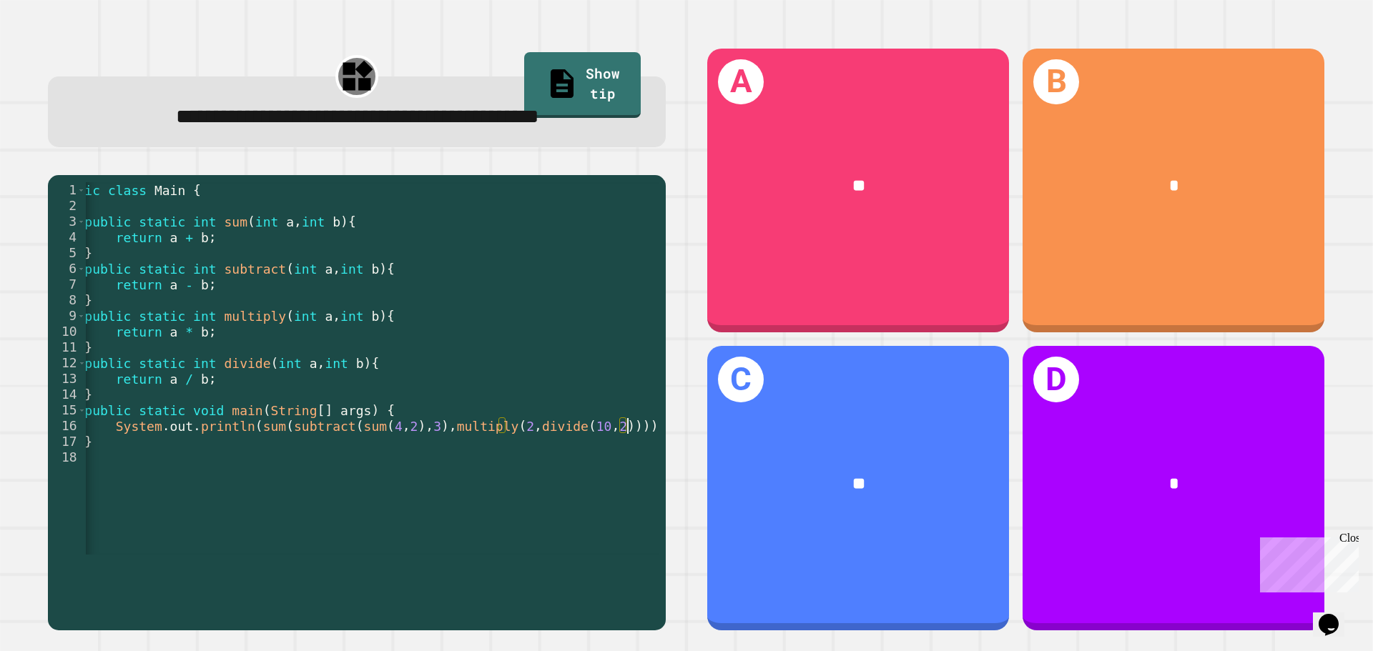
scroll to position [0, 38]
drag, startPoint x: 268, startPoint y: 464, endPoint x: 633, endPoint y: 468, distance: 364.7
click at [633, 468] on div "public class Main { public static int sum ( int a , int b ) { return a + b ; } …" at bounding box center [348, 378] width 600 height 393
click at [316, 460] on div "public class Main { public static int sum ( int a , int b ) { return a + b ; } …" at bounding box center [372, 368] width 573 height 373
drag, startPoint x: 327, startPoint y: 461, endPoint x: 618, endPoint y: 465, distance: 290.3
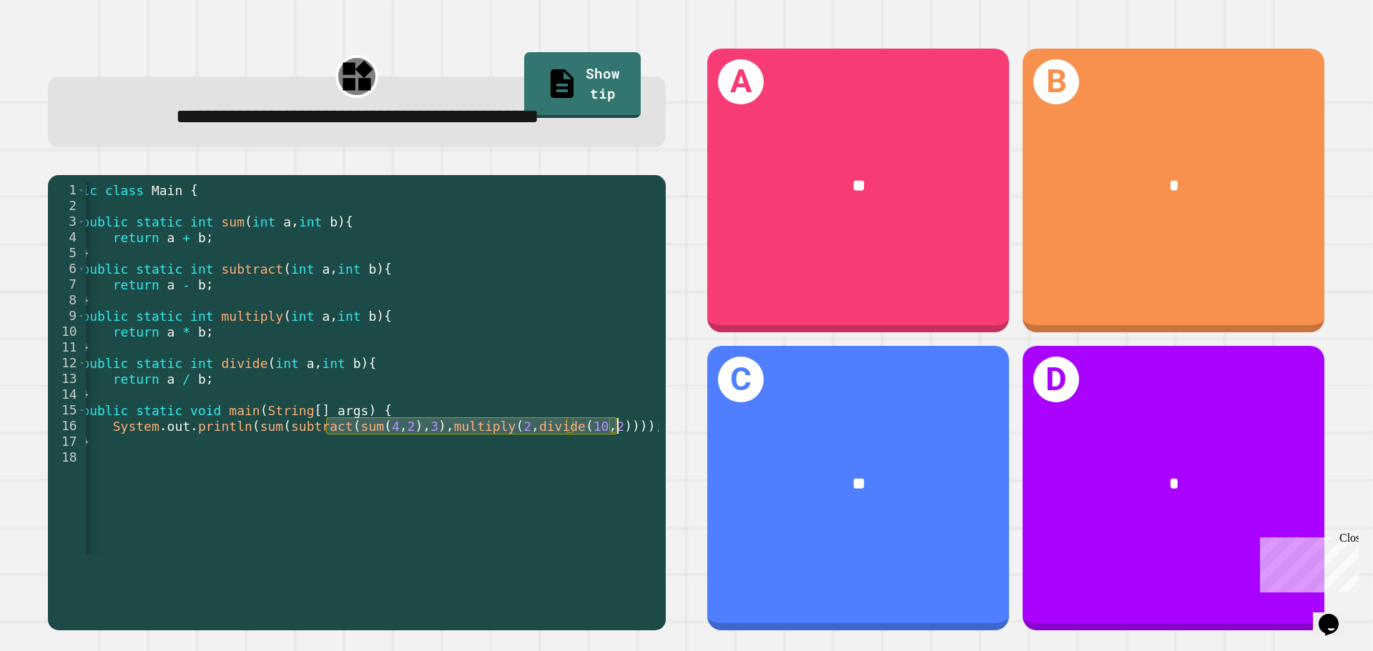
click at [618, 465] on div "public class Main { public static int sum ( int a , int b ) { return a + b ; } …" at bounding box center [348, 378] width 600 height 393
click at [555, 486] on div "public class Main { public static int sum ( int a , int b ) { return a + b ; } …" at bounding box center [348, 378] width 600 height 393
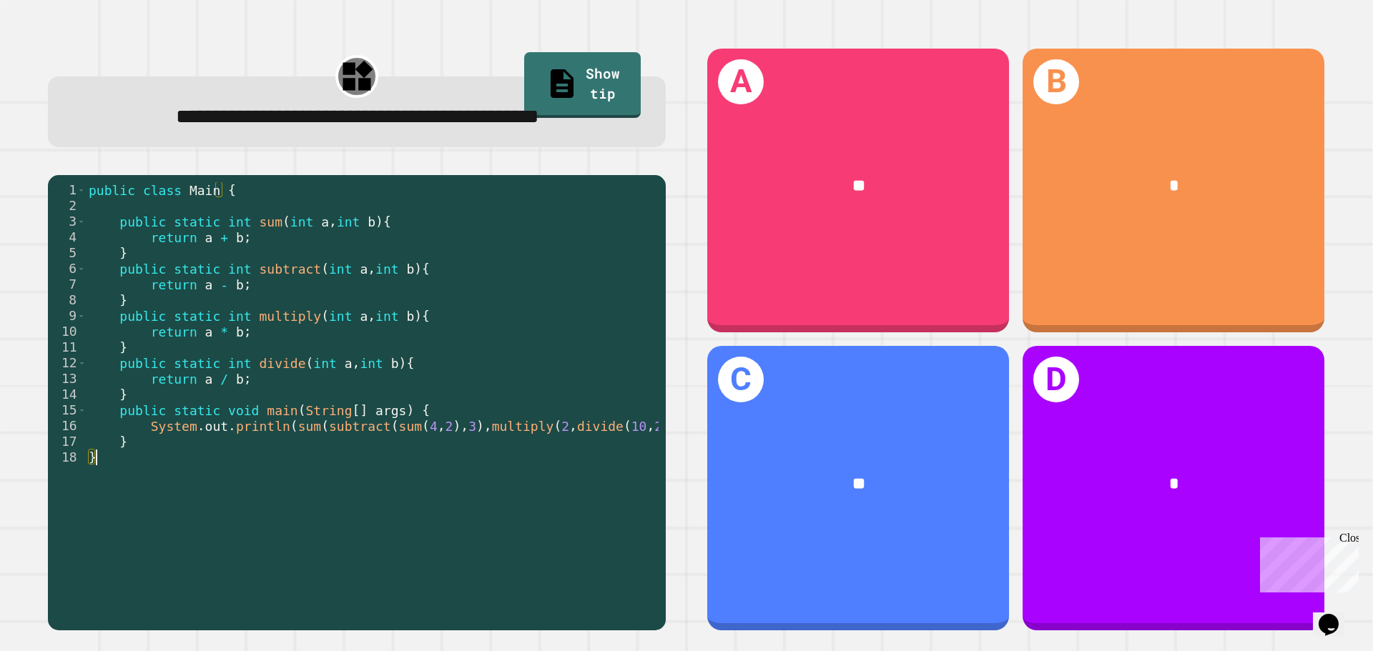
click at [555, 464] on div "public class Main { public static int sum ( int a , int b ) { return a + b ; } …" at bounding box center [386, 378] width 600 height 393
type textarea "**********"
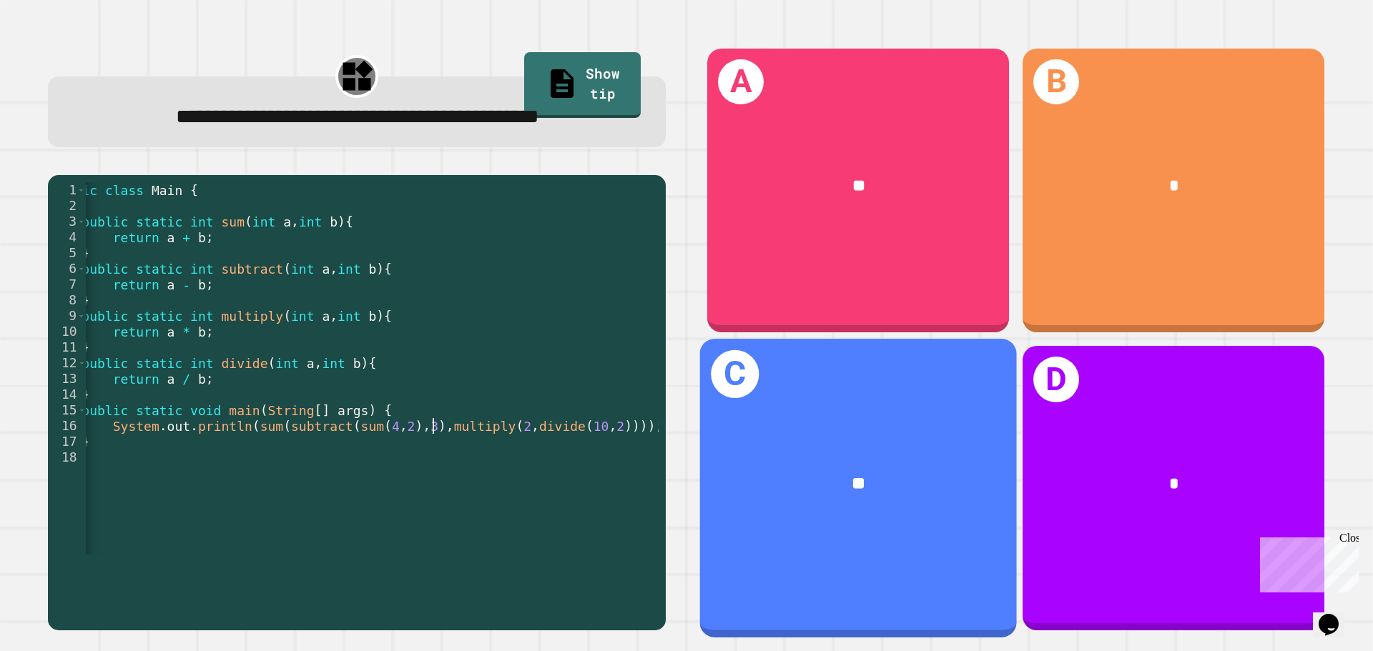
click at [861, 471] on div "**" at bounding box center [858, 484] width 247 height 26
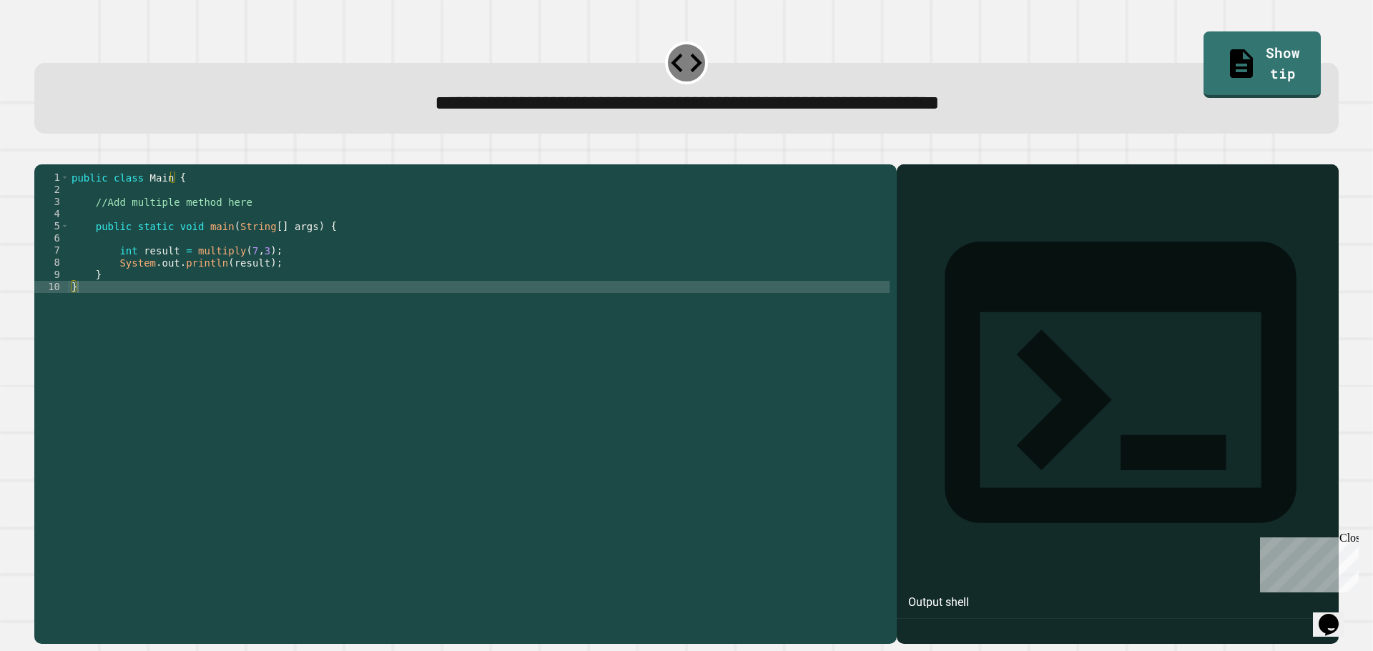
click at [423, 302] on div "public class Main { //Add multiple method here public static void main ( String…" at bounding box center [479, 391] width 821 height 438
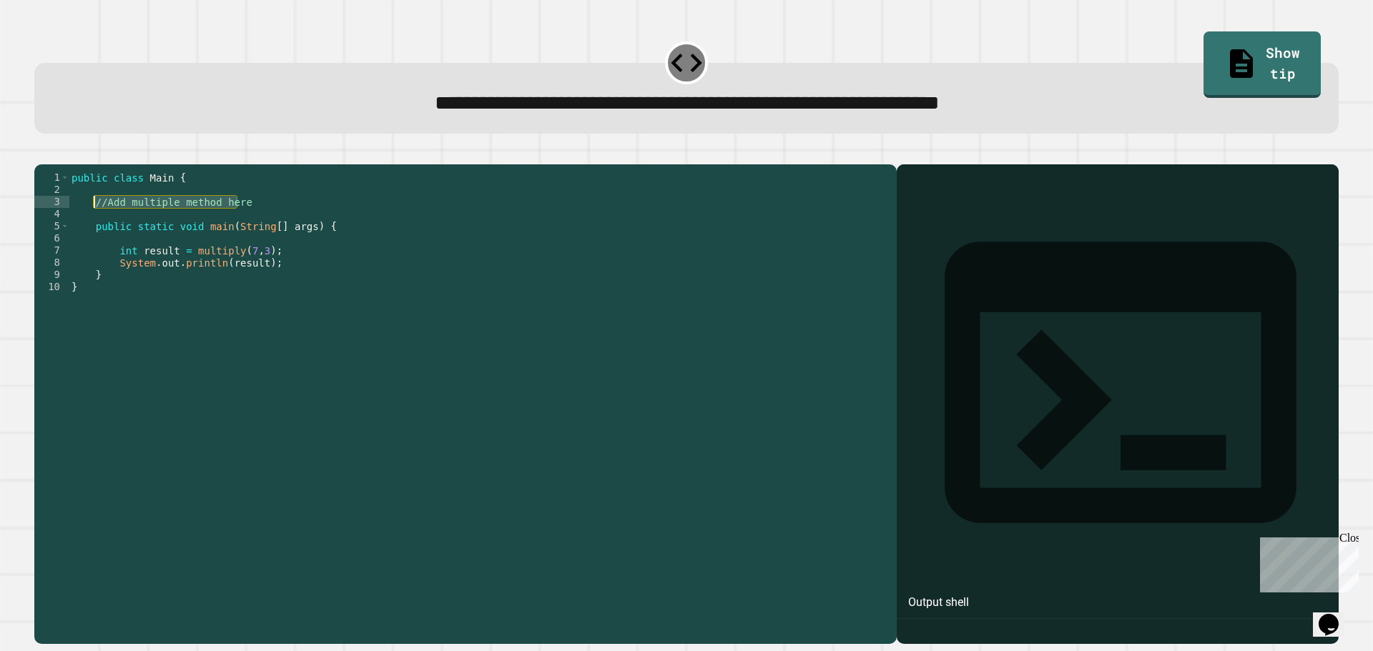
drag, startPoint x: 293, startPoint y: 226, endPoint x: 95, endPoint y: 225, distance: 198.1
click at [95, 225] on div "public class Main { //Add multiple method here public static void main ( String…" at bounding box center [479, 391] width 821 height 438
type textarea "*"
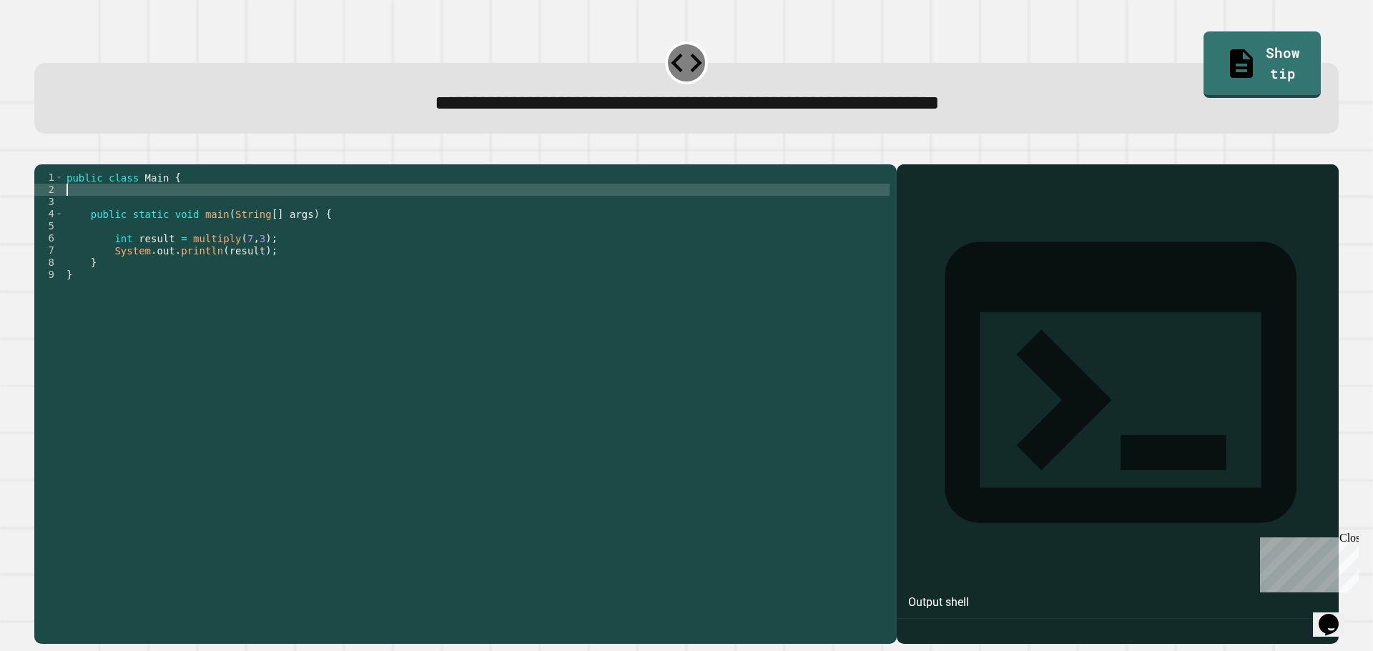
type textarea "**********"
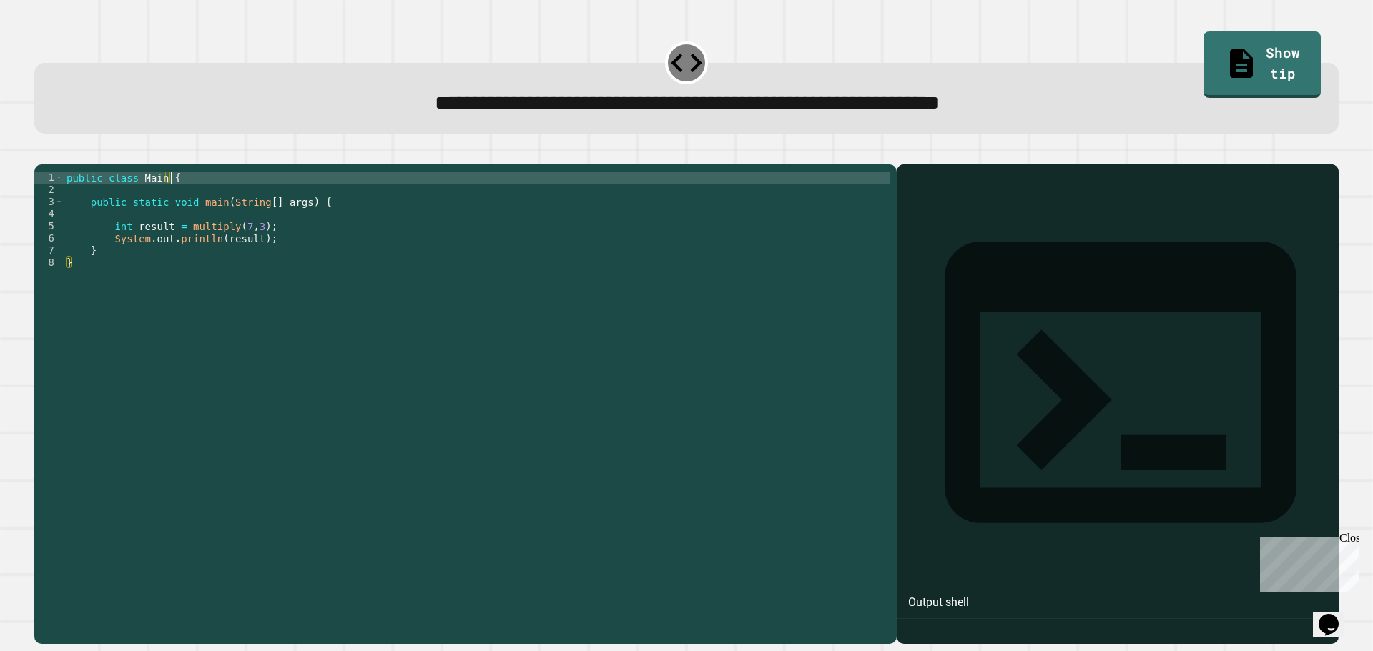
scroll to position [0, 1]
type textarea "**********"
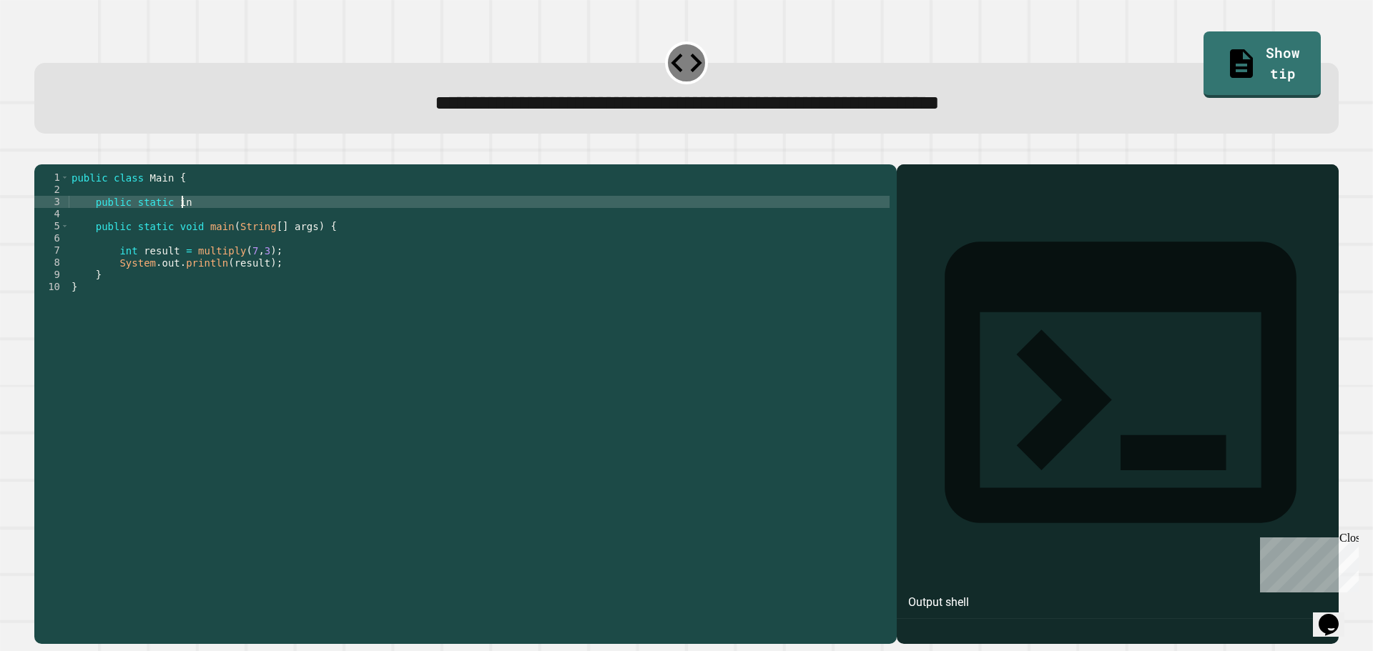
scroll to position [0, 8]
drag, startPoint x: 204, startPoint y: 222, endPoint x: 94, endPoint y: 227, distance: 110.2
click at [94, 227] on div "public class Main { public static int ( ) public static void main ( String [ ] …" at bounding box center [479, 391] width 821 height 438
type textarea "**********"
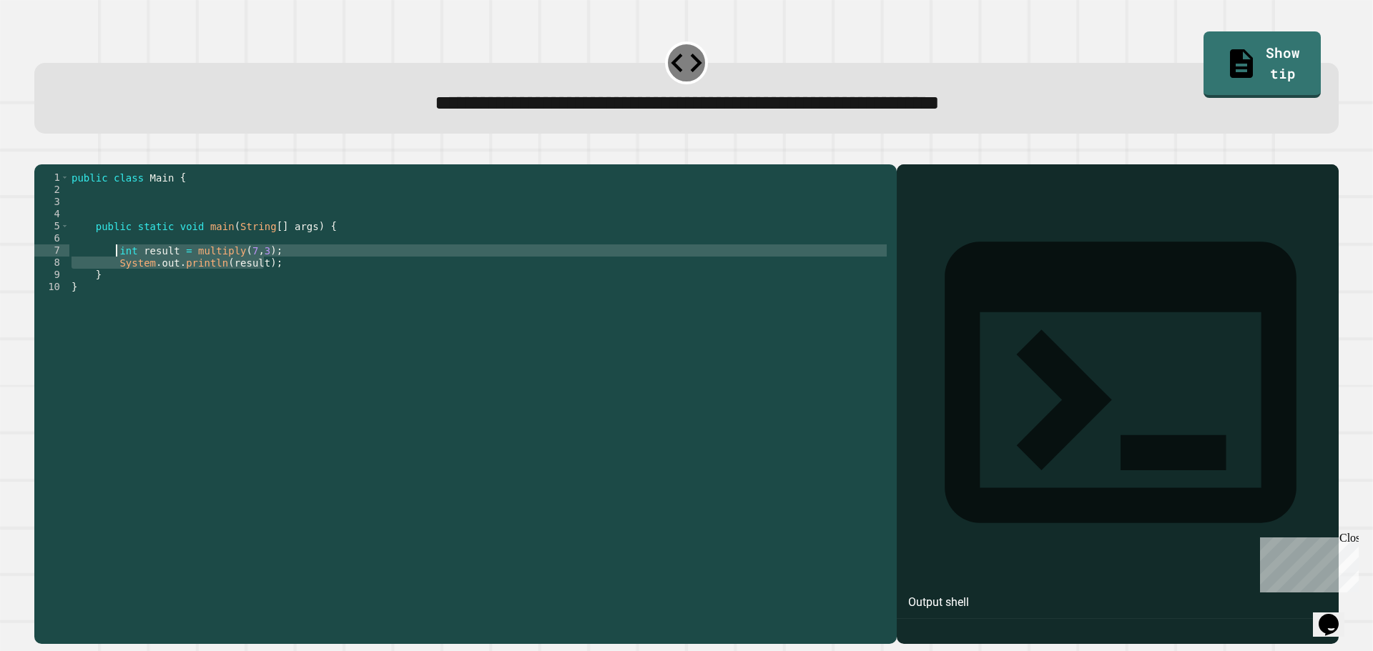
drag, startPoint x: 303, startPoint y: 287, endPoint x: 117, endPoint y: 271, distance: 186.6
click at [117, 271] on div "public class Main { public static void main ( String [ ] args ) { int result = …" at bounding box center [479, 391] width 821 height 438
type textarea "**********"
type textarea "******"
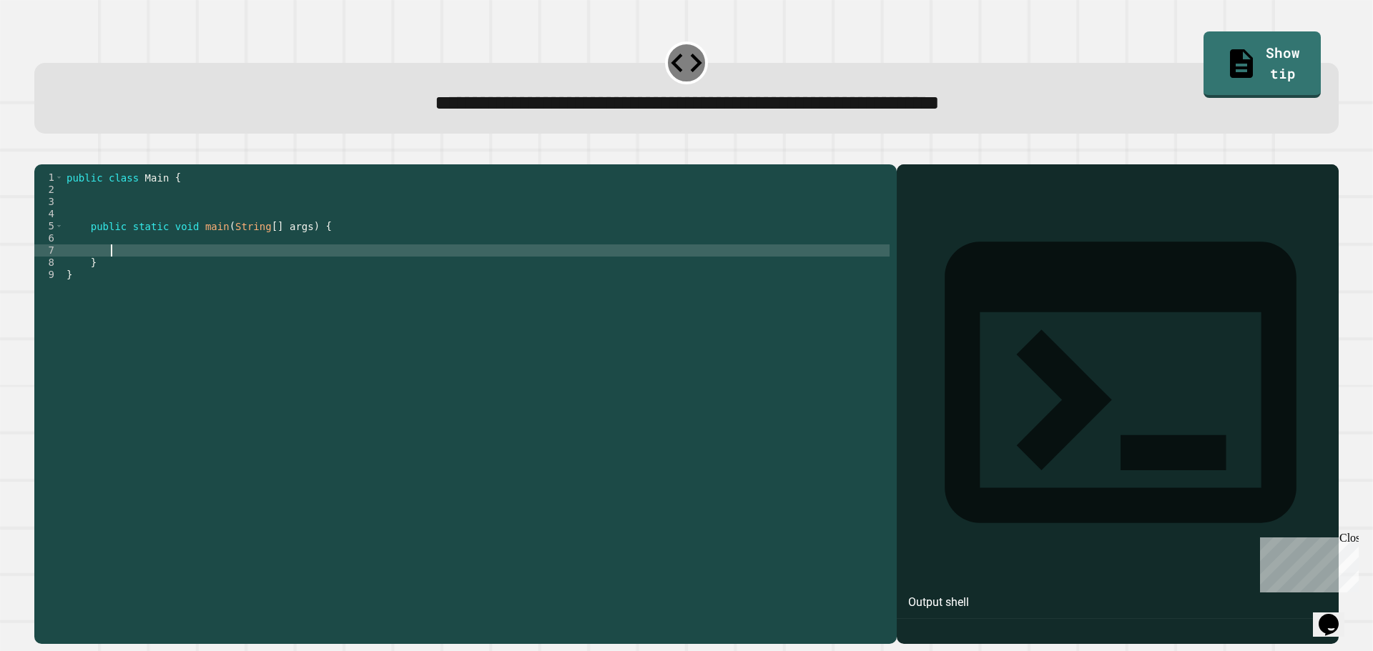
scroll to position [0, 2]
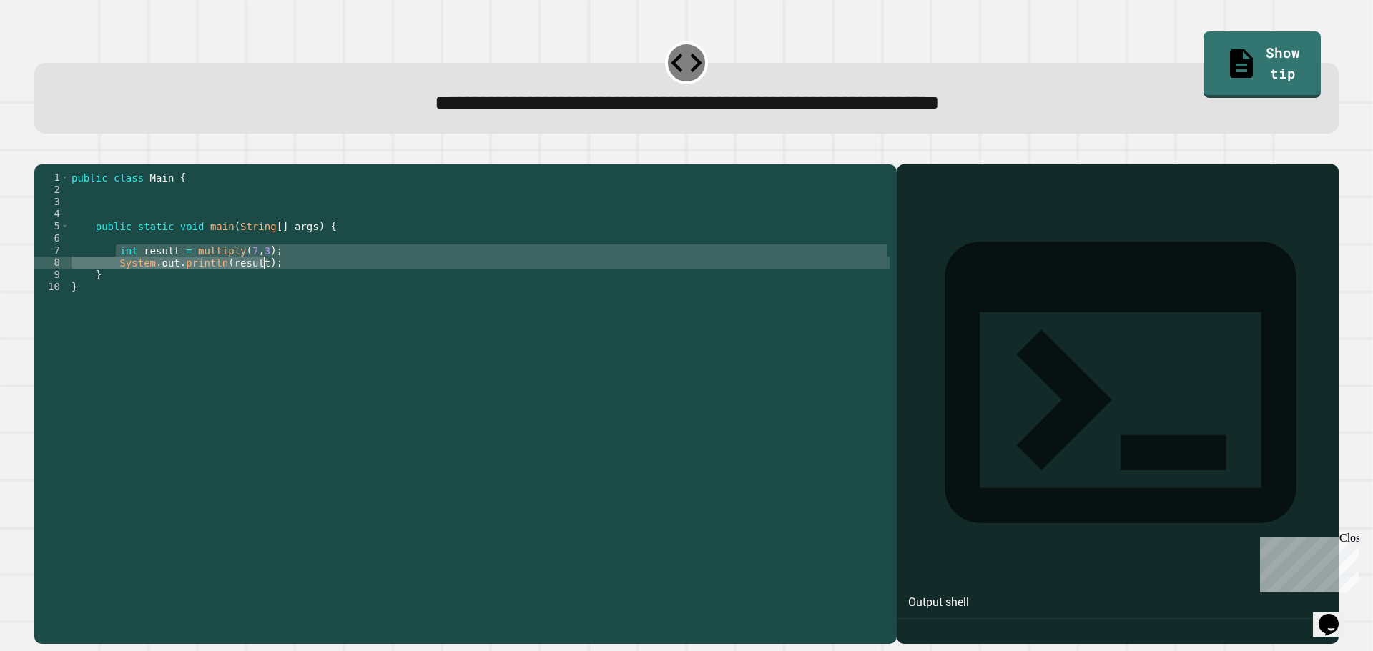
click at [268, 270] on div "public class Main { public static void main ( String [ ] args ) { int result = …" at bounding box center [479, 378] width 821 height 413
click at [258, 272] on div "public class Main { public static void main ( String [ ] args ) { int result = …" at bounding box center [479, 391] width 821 height 438
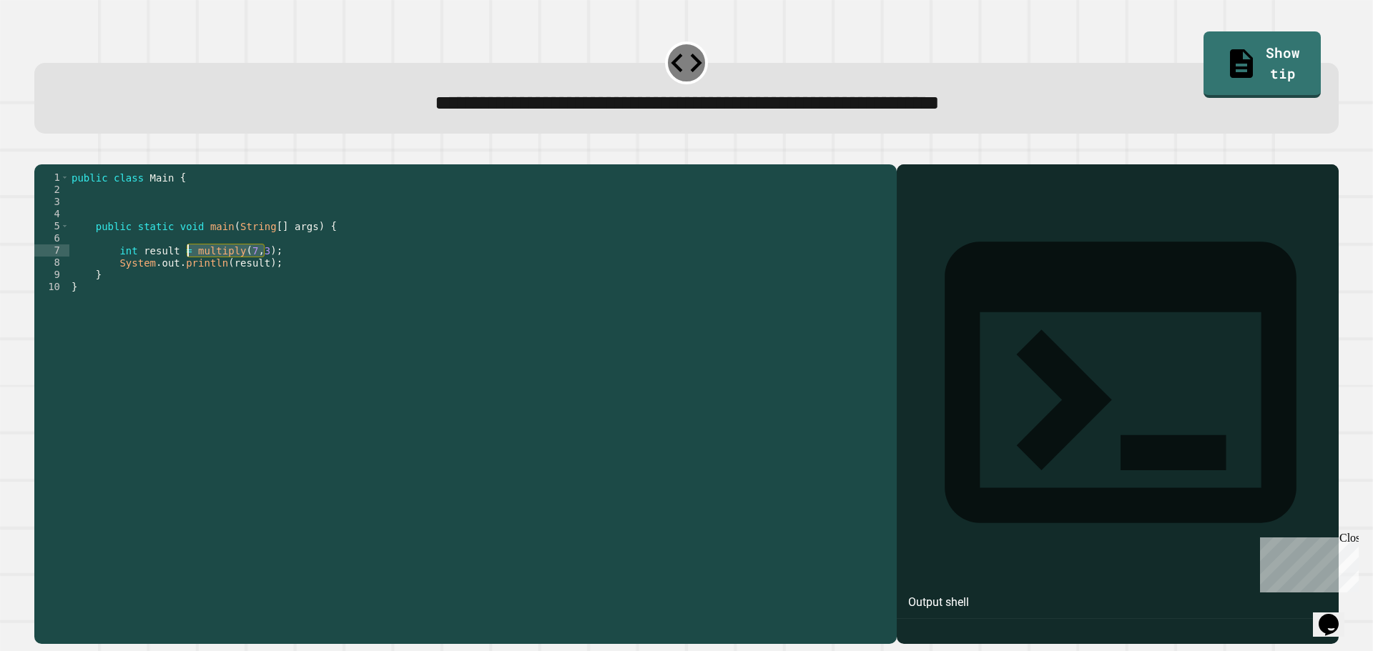
drag, startPoint x: 263, startPoint y: 275, endPoint x: 189, endPoint y: 270, distance: 74.5
click at [189, 270] on div "public class Main { public static void main ( String [ ] args ) { int result = …" at bounding box center [479, 391] width 821 height 438
type textarea "**********"
click at [41, 153] on button "button" at bounding box center [41, 153] width 0 height 0
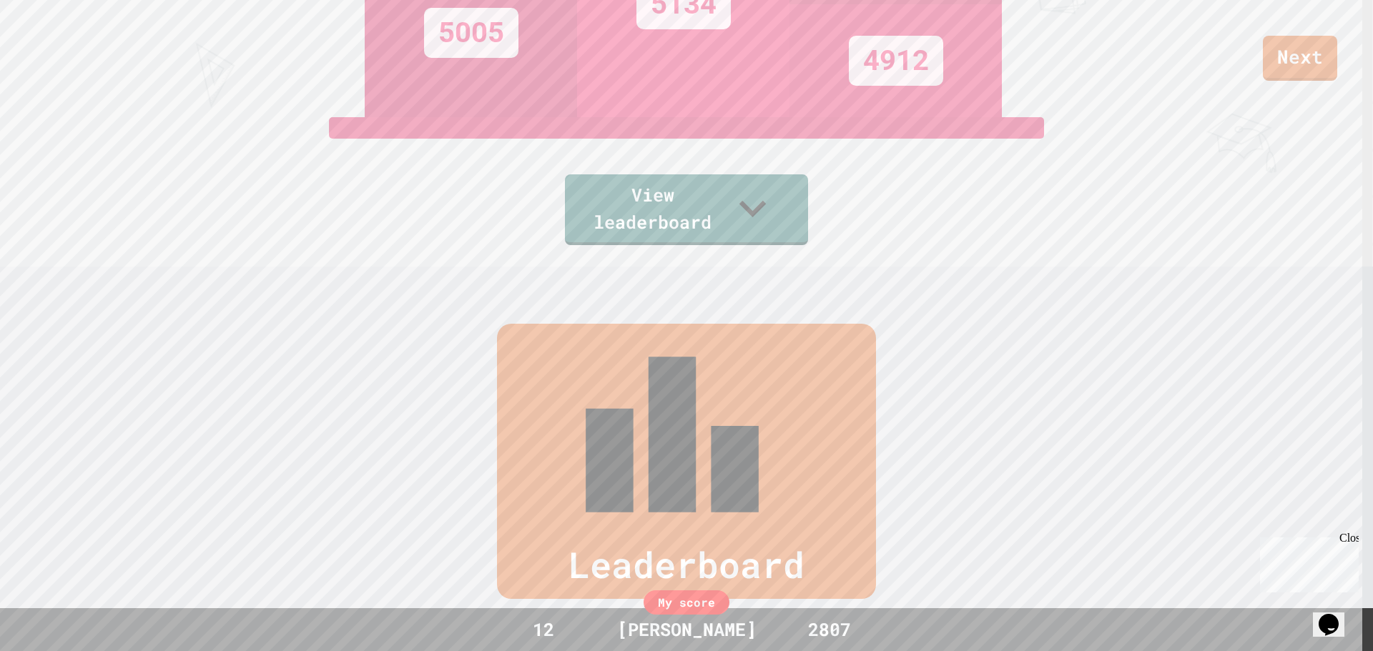
scroll to position [157, 0]
